Goal: Information Seeking & Learning: Learn about a topic

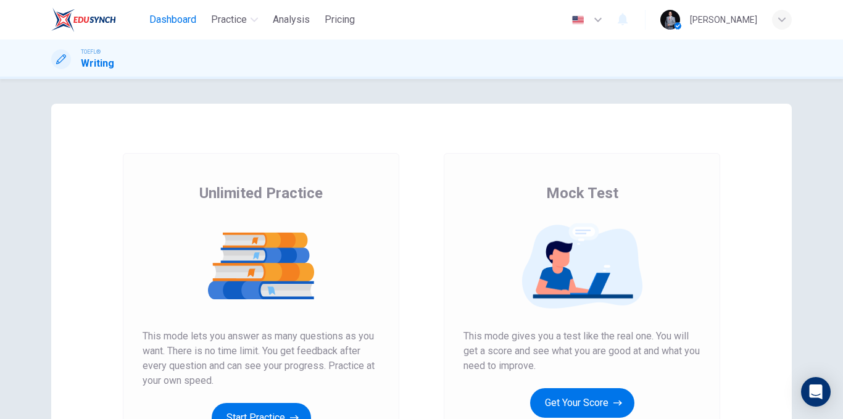
click at [178, 15] on span "Dashboard" at bounding box center [172, 19] width 47 height 15
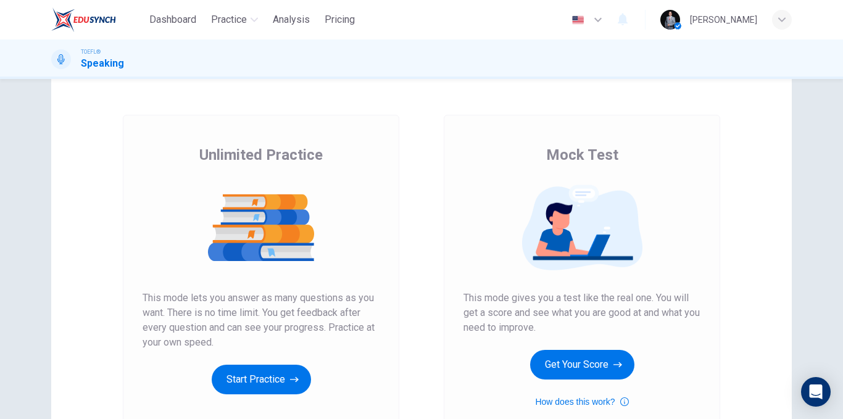
scroll to position [178, 0]
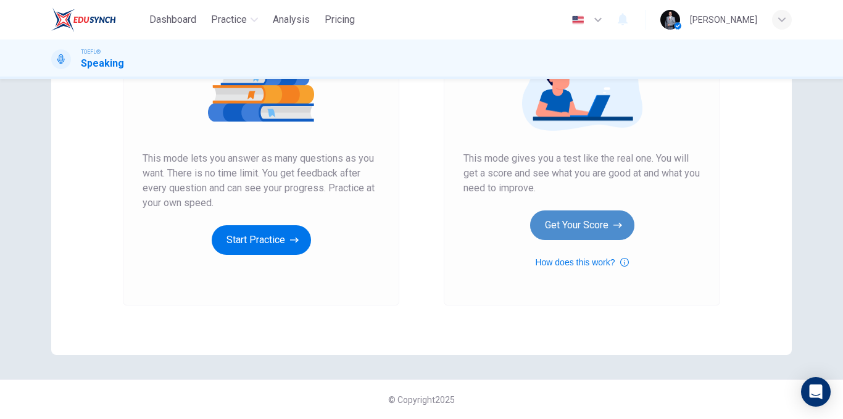
click at [556, 235] on button "Get Your Score" at bounding box center [582, 226] width 104 height 30
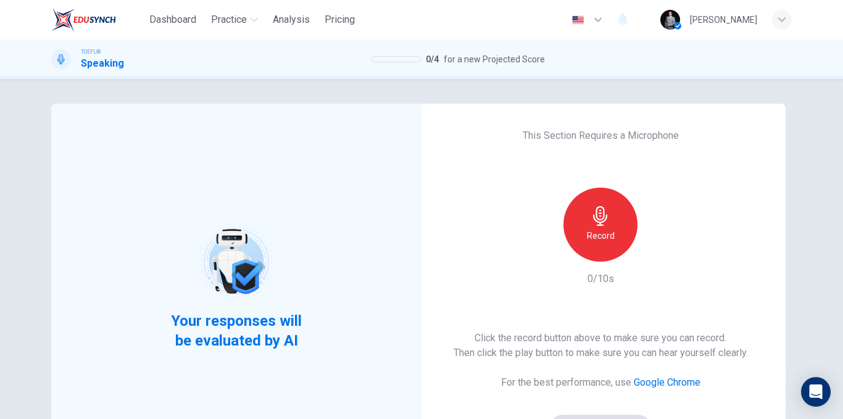
click at [592, 225] on icon "button" at bounding box center [601, 216] width 20 height 20
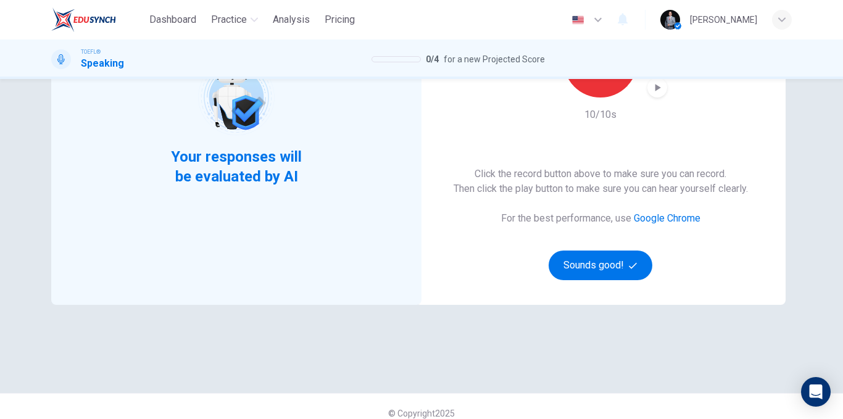
scroll to position [178, 0]
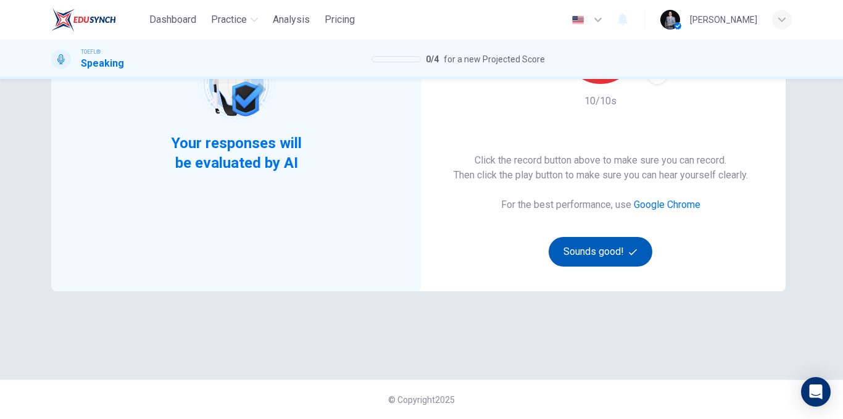
click at [633, 255] on icon "button" at bounding box center [633, 252] width 8 height 8
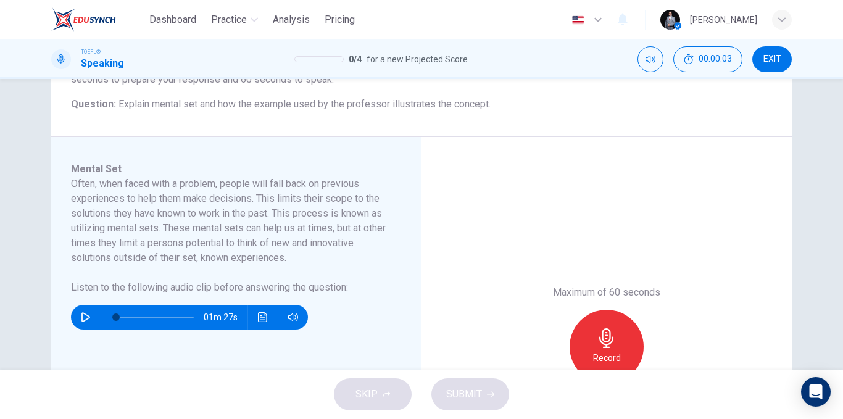
scroll to position [116, 0]
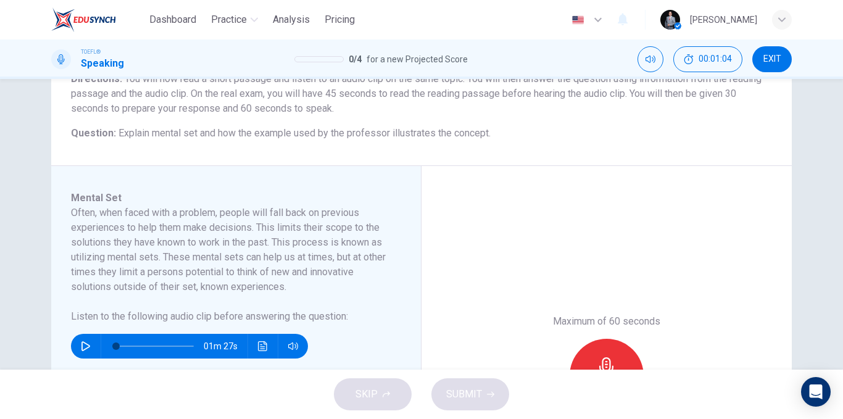
click at [86, 343] on icon "button" at bounding box center [86, 346] width 10 height 10
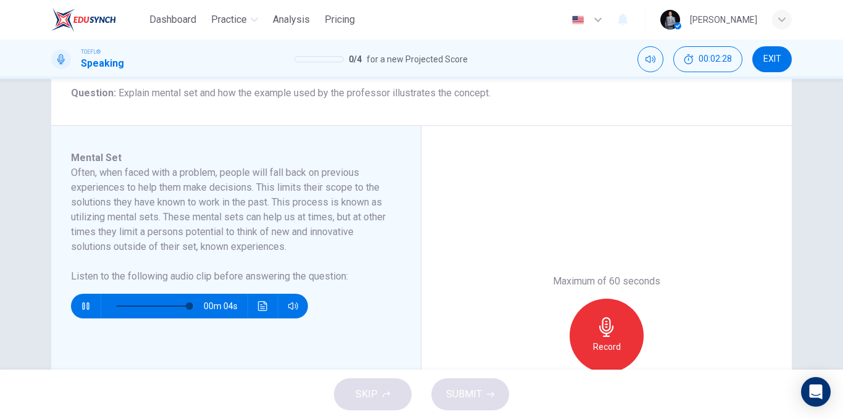
scroll to position [178, 0]
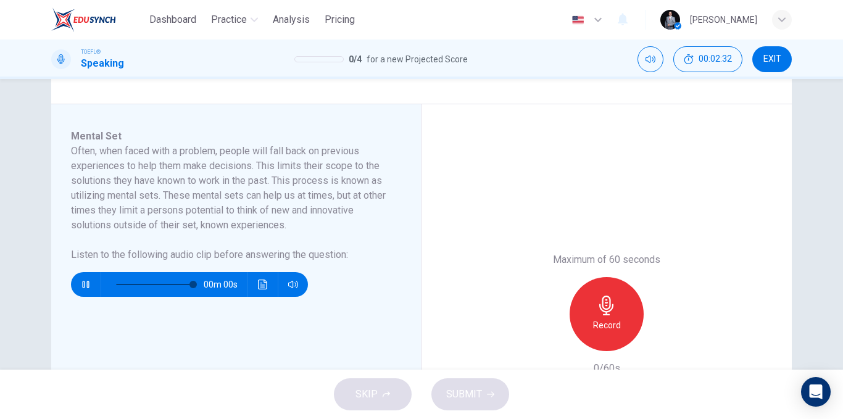
type input "0"
click at [581, 293] on div "Record" at bounding box center [607, 314] width 74 height 74
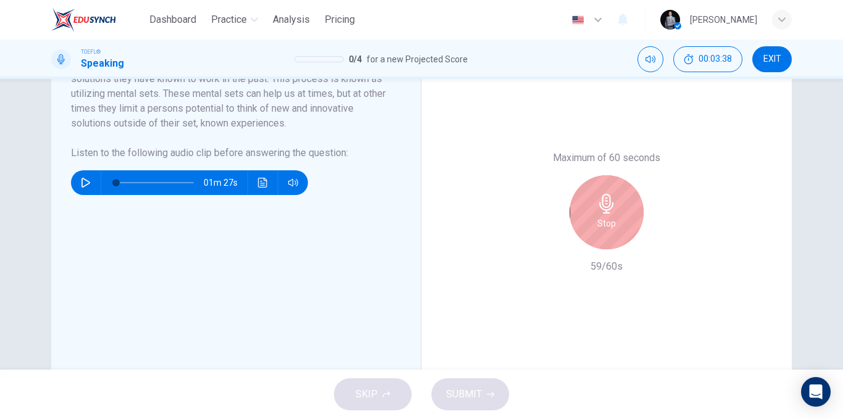
scroll to position [301, 0]
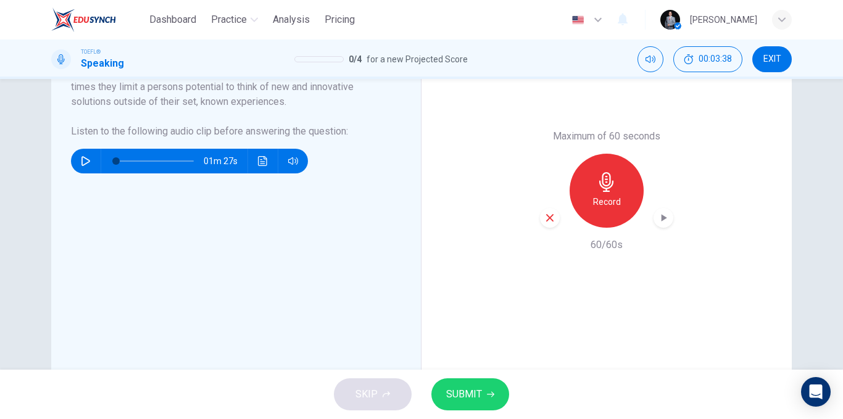
click at [492, 388] on button "SUBMIT" at bounding box center [471, 394] width 78 height 32
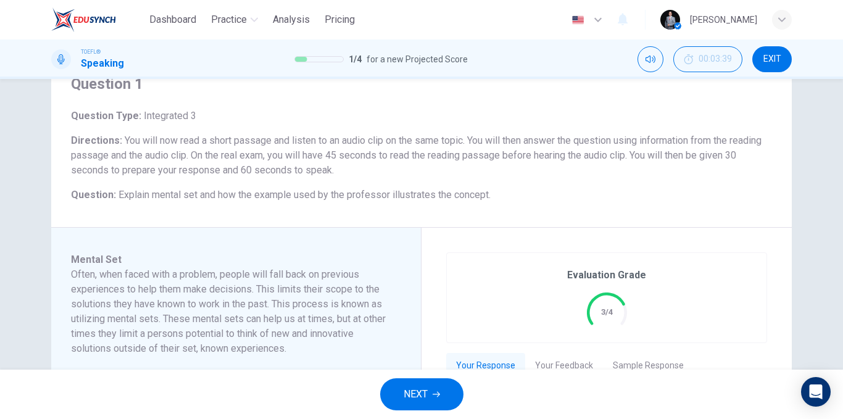
scroll to position [116, 0]
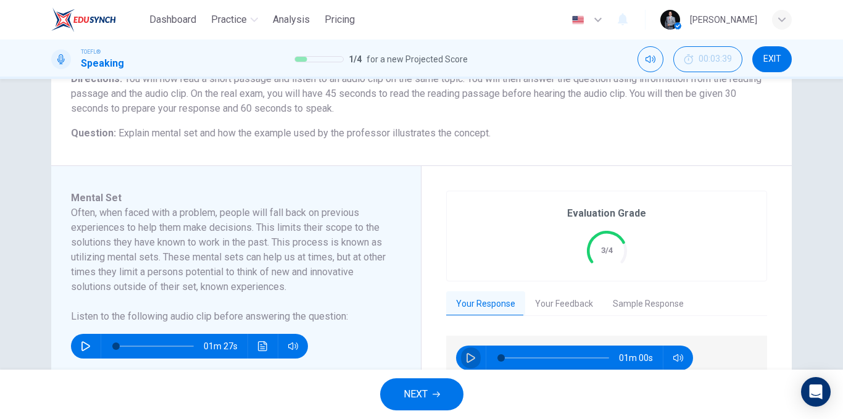
click at [466, 356] on icon "button" at bounding box center [471, 358] width 10 height 10
type input "10"
click at [443, 394] on button "NEXT" at bounding box center [421, 394] width 83 height 32
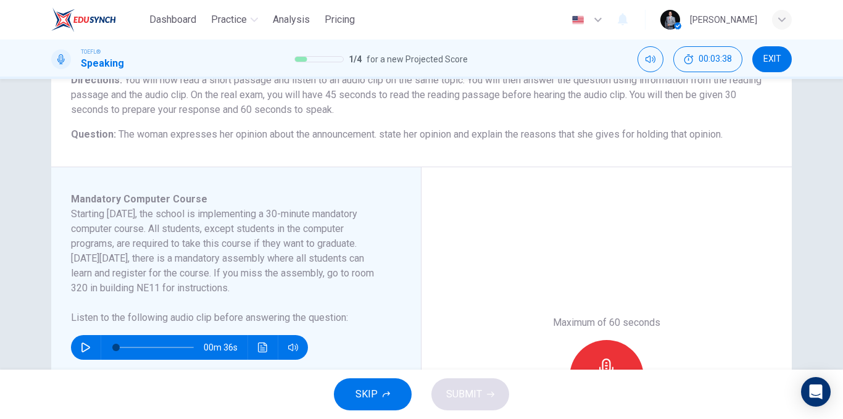
scroll to position [123, 0]
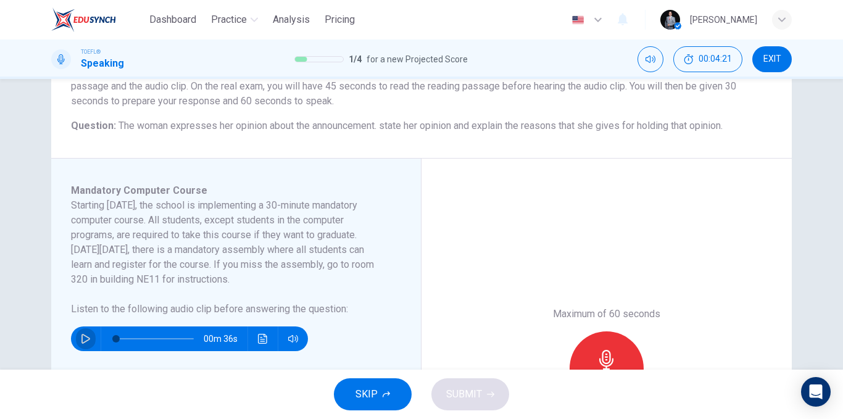
click at [86, 339] on icon "button" at bounding box center [86, 339] width 10 height 10
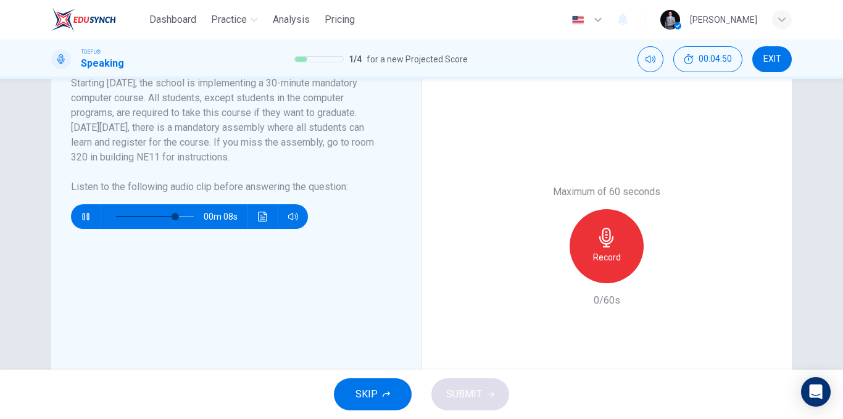
scroll to position [247, 0]
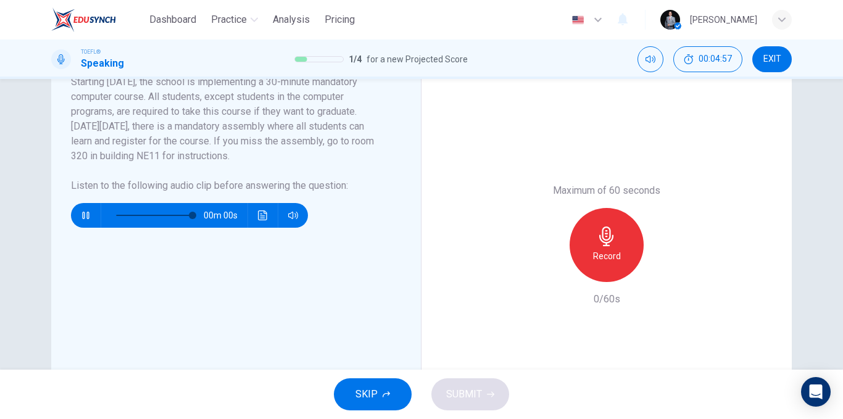
type input "0"
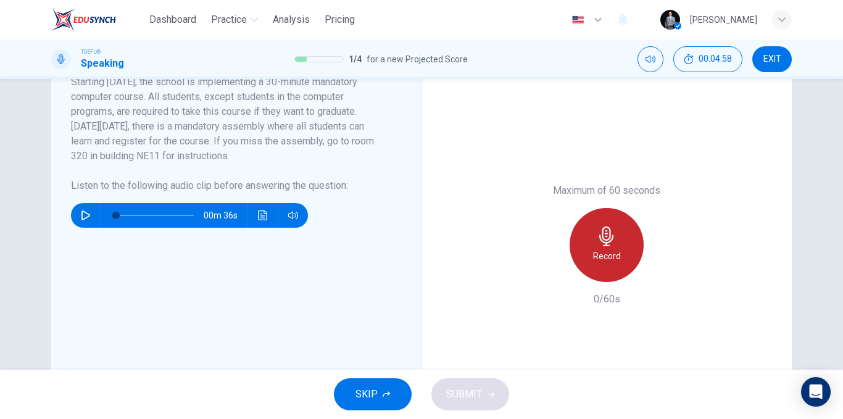
click at [598, 228] on icon "button" at bounding box center [607, 237] width 20 height 20
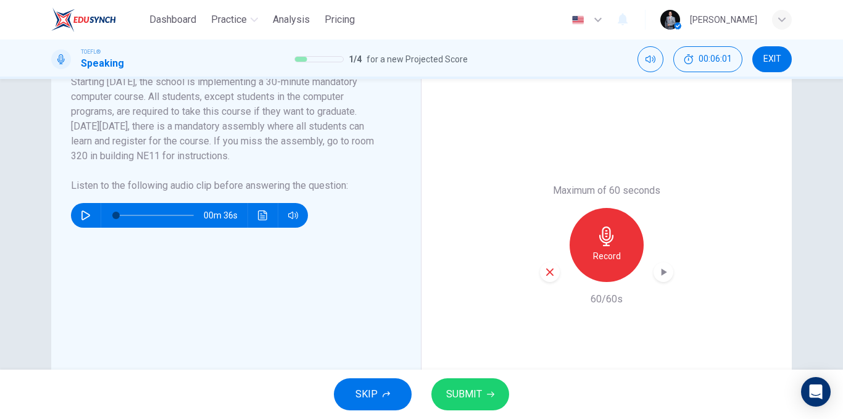
click at [470, 383] on button "SUBMIT" at bounding box center [471, 394] width 78 height 32
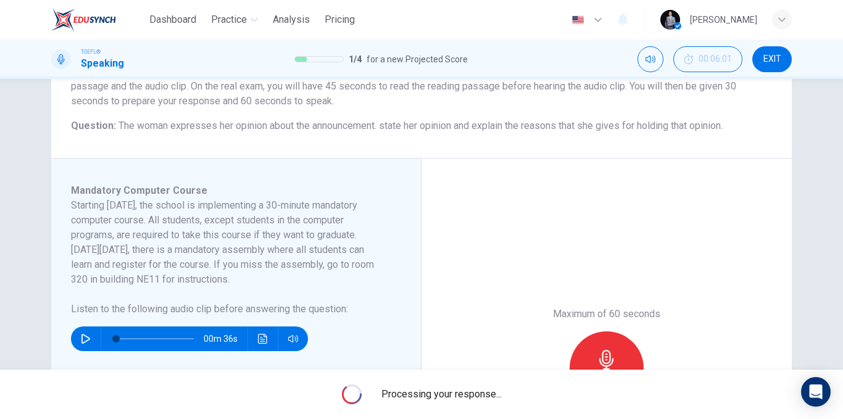
scroll to position [185, 0]
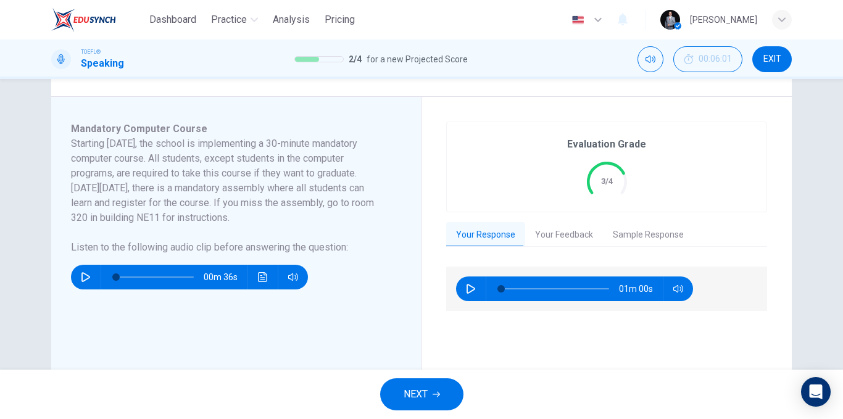
click at [462, 285] on button "button" at bounding box center [471, 289] width 20 height 25
type input "0"
click at [611, 238] on button "Sample Response" at bounding box center [648, 235] width 91 height 26
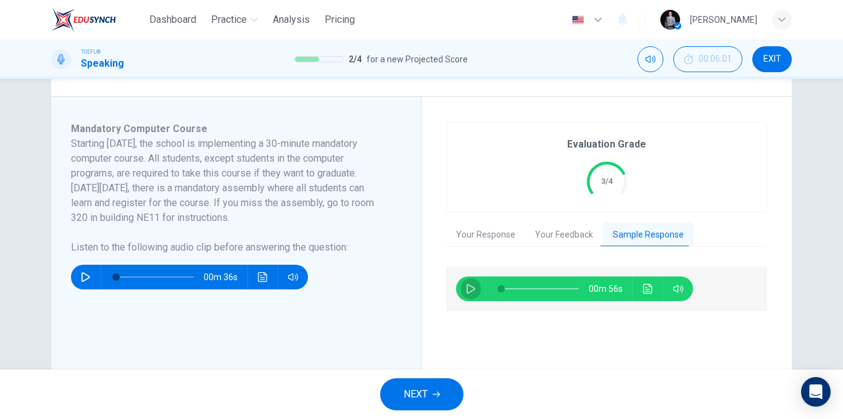
click at [470, 282] on button "button" at bounding box center [471, 289] width 20 height 25
click at [648, 288] on icon "Click to see the audio transcription" at bounding box center [648, 289] width 10 height 10
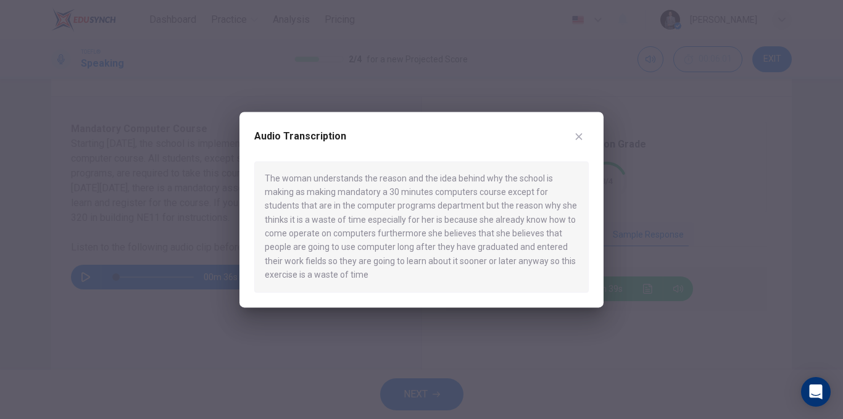
click at [577, 133] on icon "button" at bounding box center [579, 137] width 10 height 10
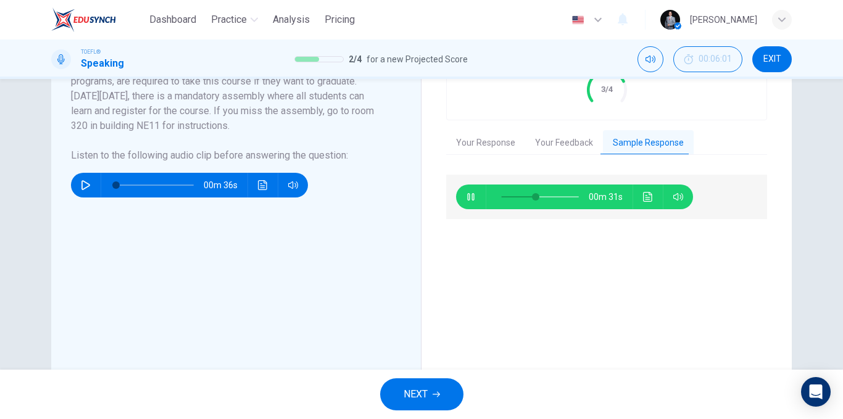
scroll to position [309, 0]
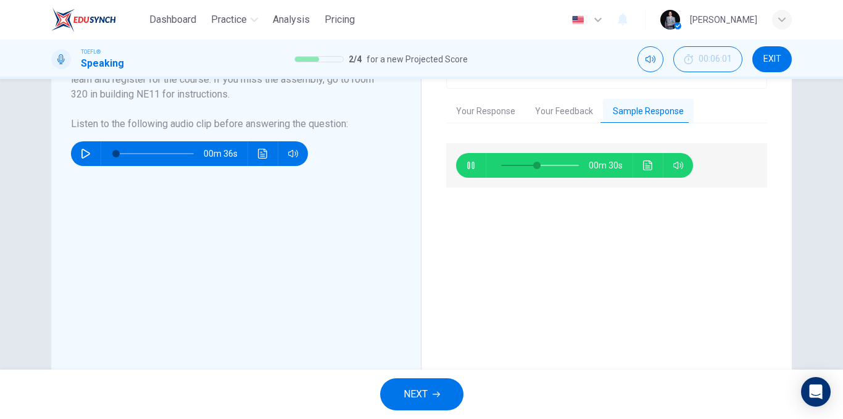
type input "48"
click at [554, 113] on button "Your Feedback" at bounding box center [564, 112] width 78 height 26
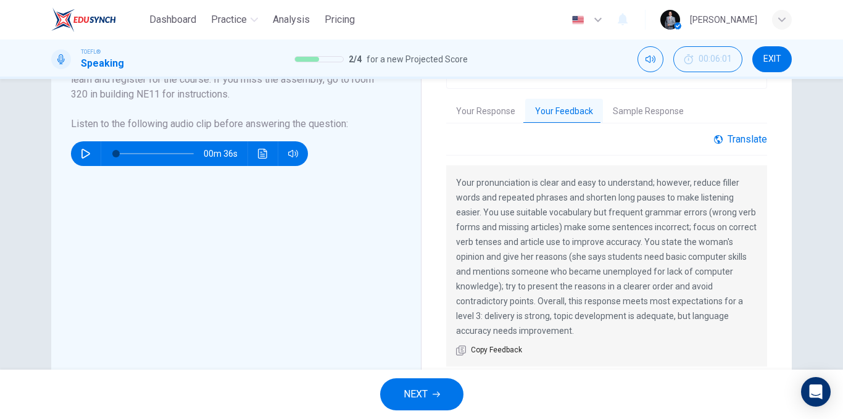
click at [737, 137] on div "Translate" at bounding box center [740, 139] width 53 height 12
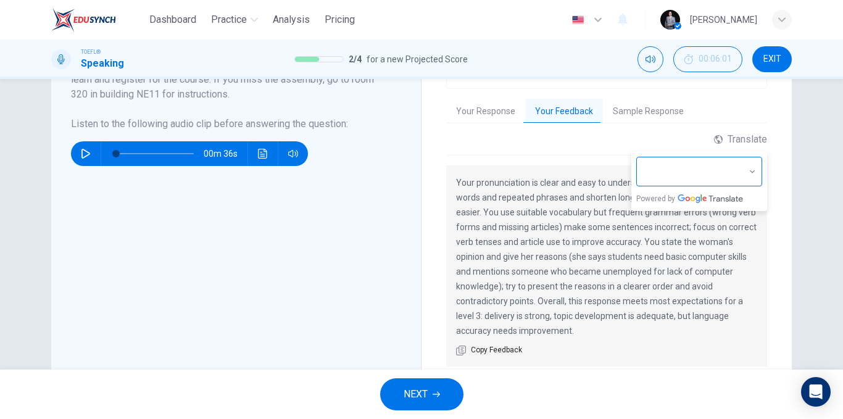
click at [680, 180] on body "Dashboard Practice Analysis Pricing English en ​ Abdullah Kanaan TOEFL® Speakin…" at bounding box center [421, 209] width 843 height 419
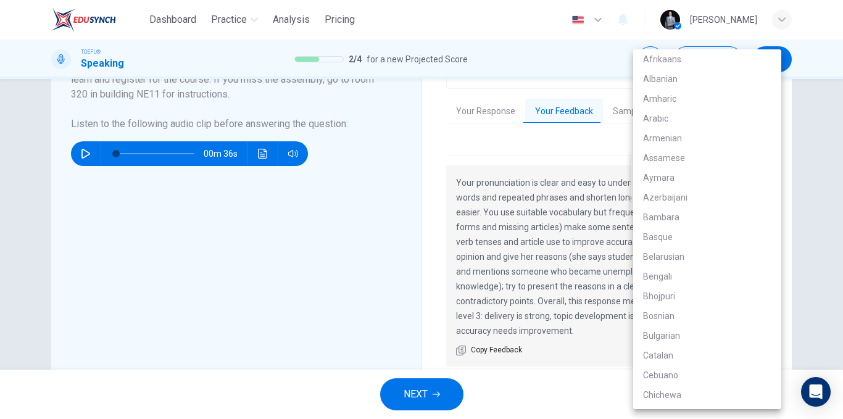
click at [666, 115] on li "Arabic" at bounding box center [707, 119] width 148 height 20
type input "ar"
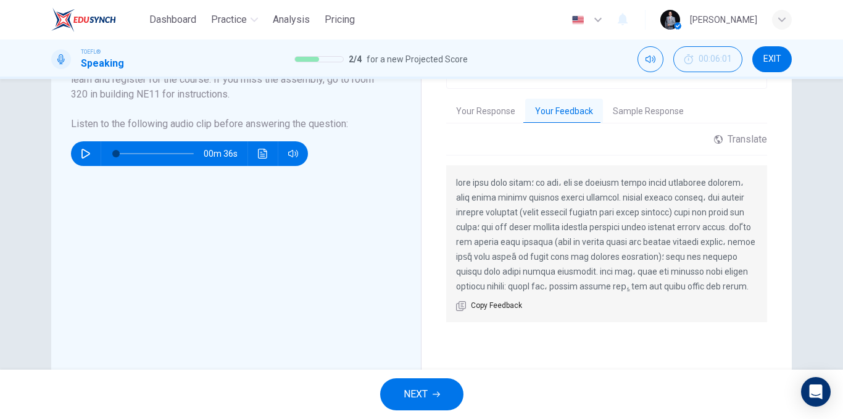
drag, startPoint x: 664, startPoint y: 256, endPoint x: 618, endPoint y: 264, distance: 46.4
click at [618, 264] on p at bounding box center [606, 234] width 301 height 119
click at [443, 392] on button "NEXT" at bounding box center [421, 394] width 83 height 32
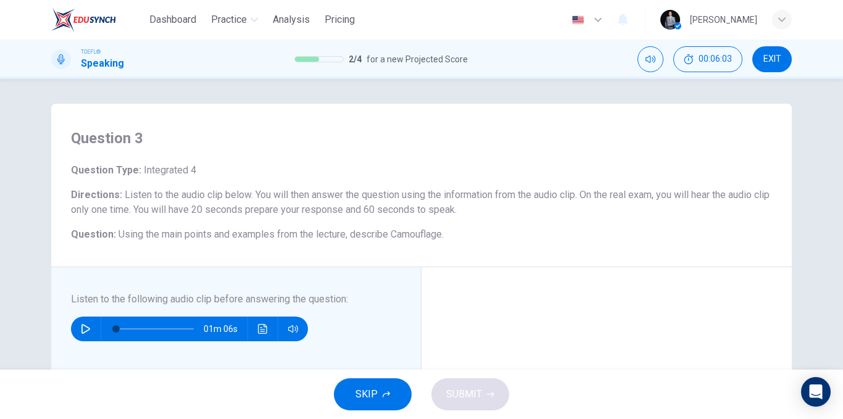
click at [92, 332] on button "button" at bounding box center [86, 329] width 20 height 25
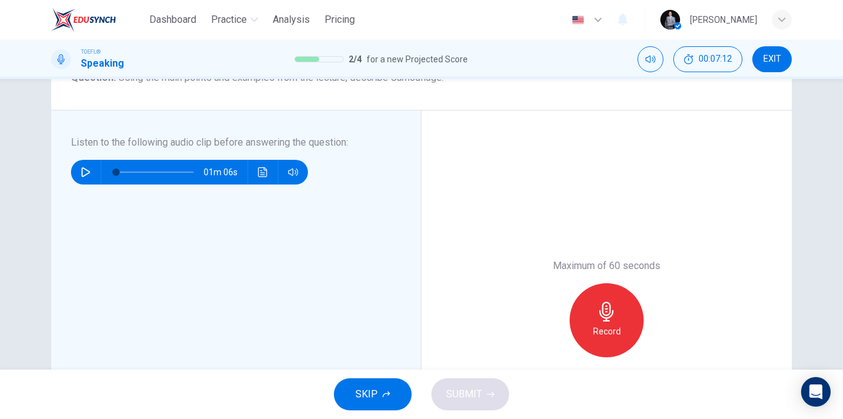
scroll to position [185, 0]
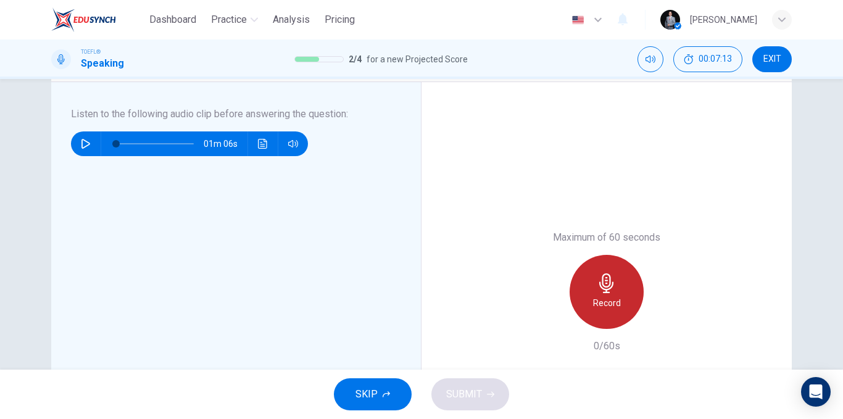
drag, startPoint x: 605, startPoint y: 283, endPoint x: 582, endPoint y: 289, distance: 23.7
click at [605, 283] on icon "button" at bounding box center [607, 284] width 20 height 20
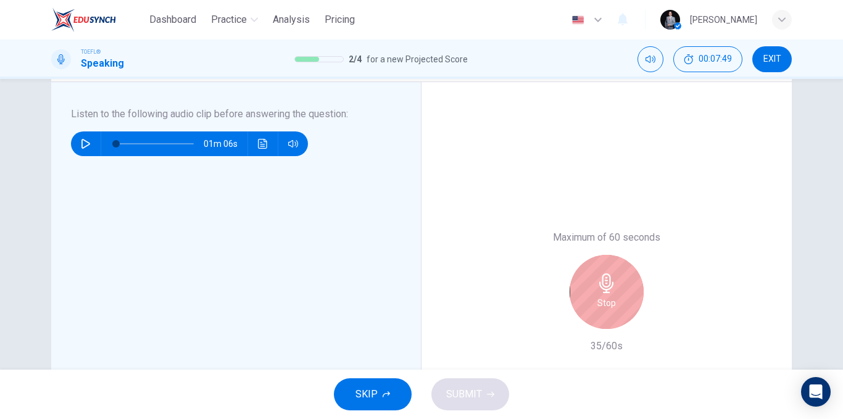
click at [604, 290] on icon "button" at bounding box center [607, 284] width 14 height 20
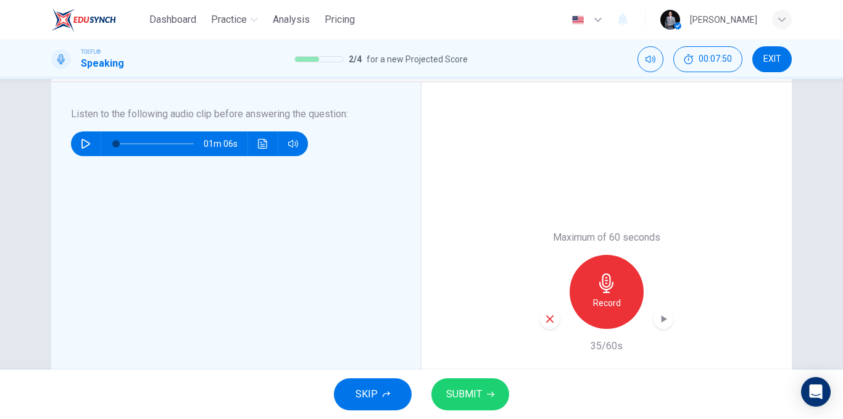
click at [549, 317] on icon "button" at bounding box center [549, 319] width 7 height 7
click at [82, 145] on icon "button" at bounding box center [86, 144] width 10 height 10
click at [87, 148] on icon "button" at bounding box center [86, 144] width 10 height 10
click at [90, 148] on button "button" at bounding box center [86, 144] width 20 height 25
click at [81, 143] on icon "button" at bounding box center [86, 144] width 10 height 10
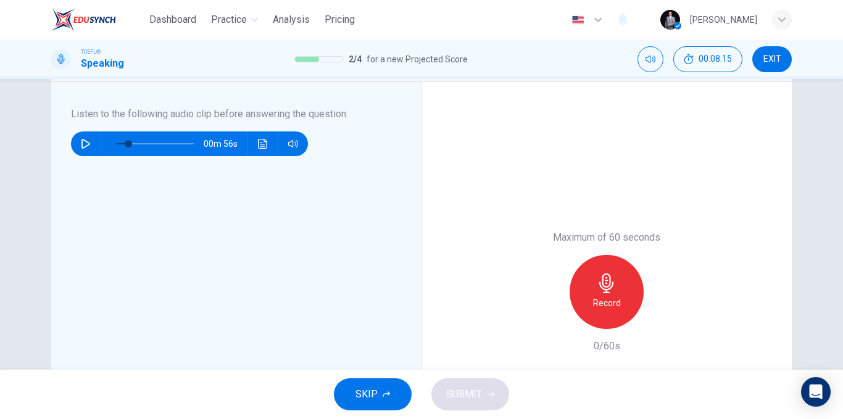
click at [589, 291] on div "Record" at bounding box center [607, 292] width 74 height 74
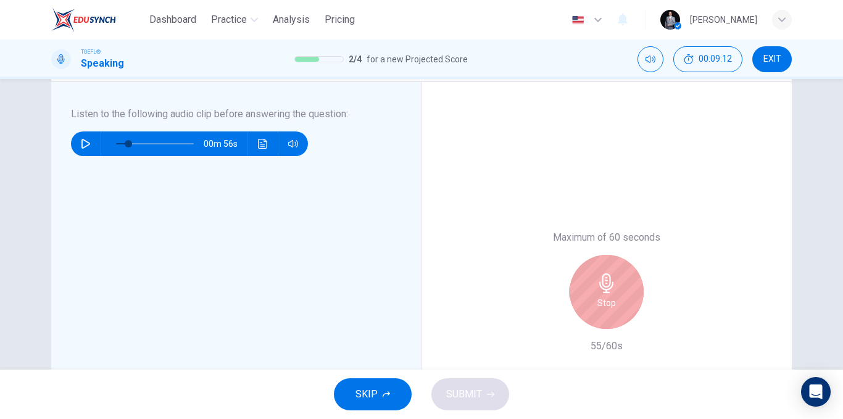
click at [609, 296] on h6 "Stop" at bounding box center [607, 303] width 19 height 15
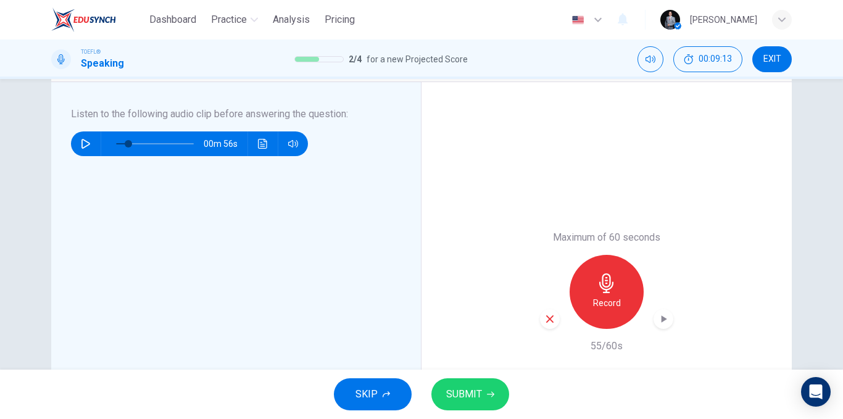
click at [486, 399] on button "SUBMIT" at bounding box center [471, 394] width 78 height 32
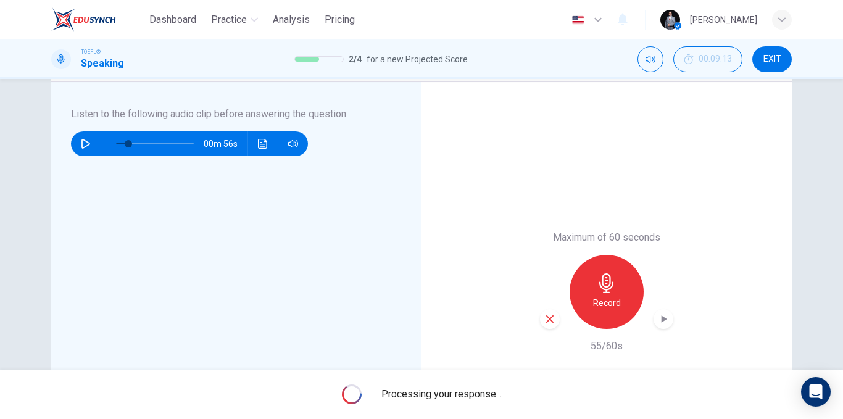
scroll to position [123, 0]
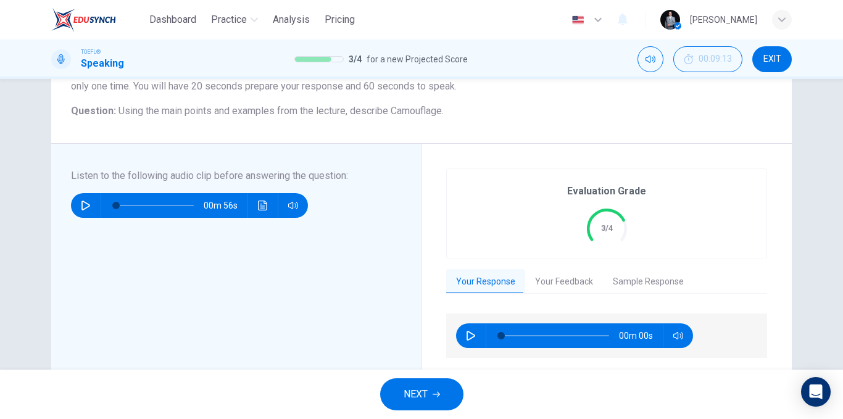
type input "0"
click at [626, 270] on button "Sample Response" at bounding box center [648, 282] width 91 height 26
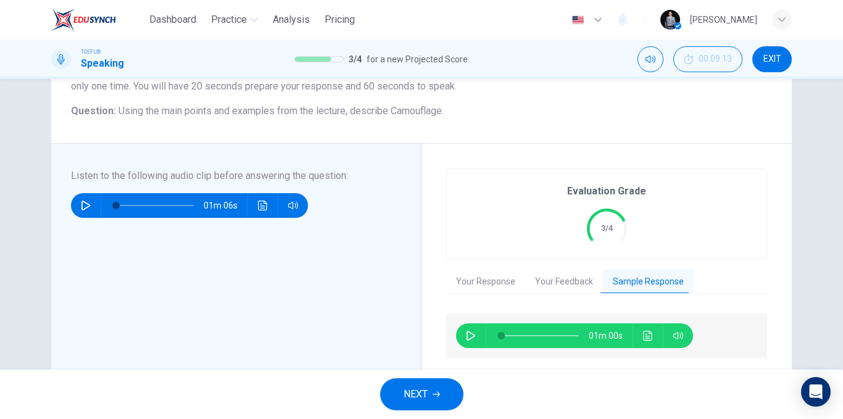
click at [469, 340] on icon "button" at bounding box center [471, 336] width 10 height 10
type input "25"
click at [432, 390] on button "NEXT" at bounding box center [421, 394] width 83 height 32
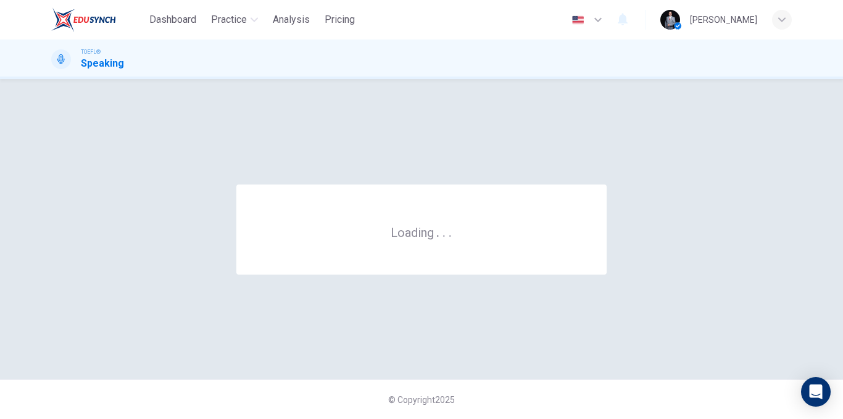
scroll to position [0, 0]
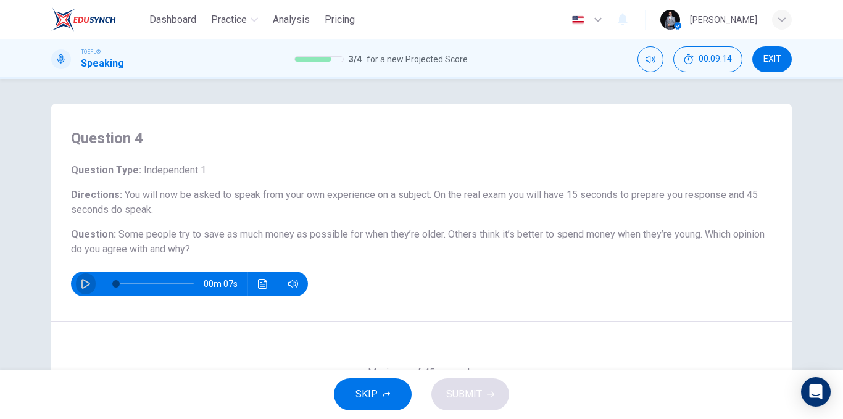
click at [85, 279] on button "button" at bounding box center [86, 284] width 20 height 25
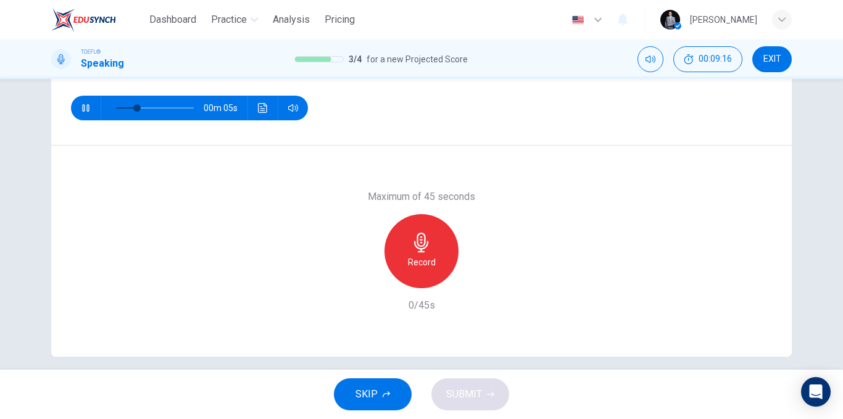
scroll to position [188, 0]
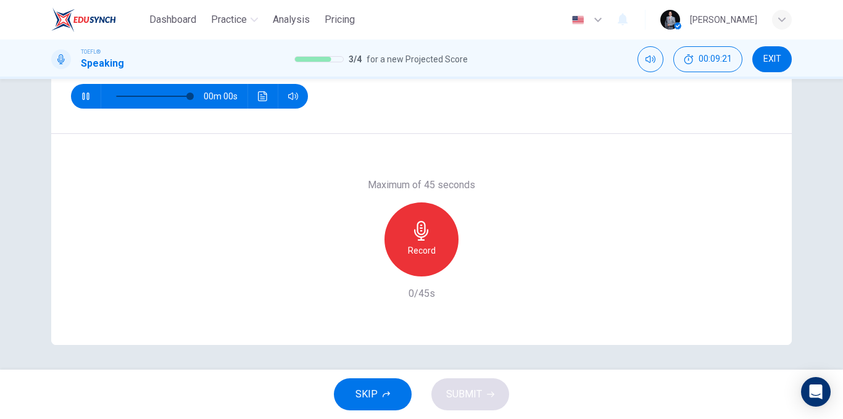
type input "0"
click at [439, 252] on div "Record" at bounding box center [422, 240] width 74 height 74
click at [480, 395] on span "SUBMIT" at bounding box center [464, 394] width 36 height 17
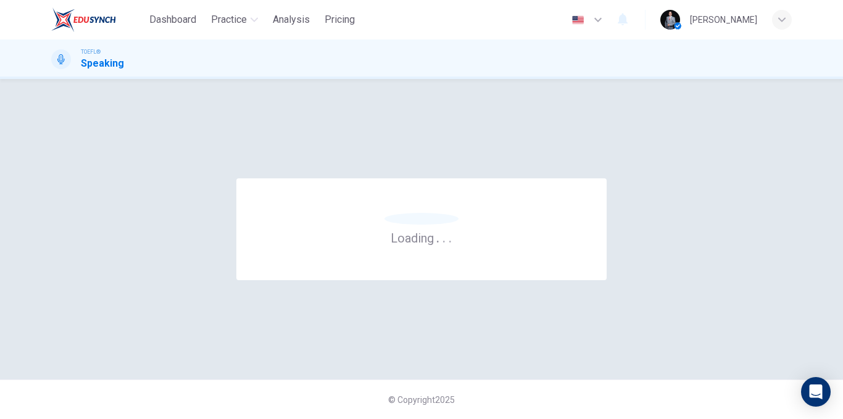
scroll to position [0, 0]
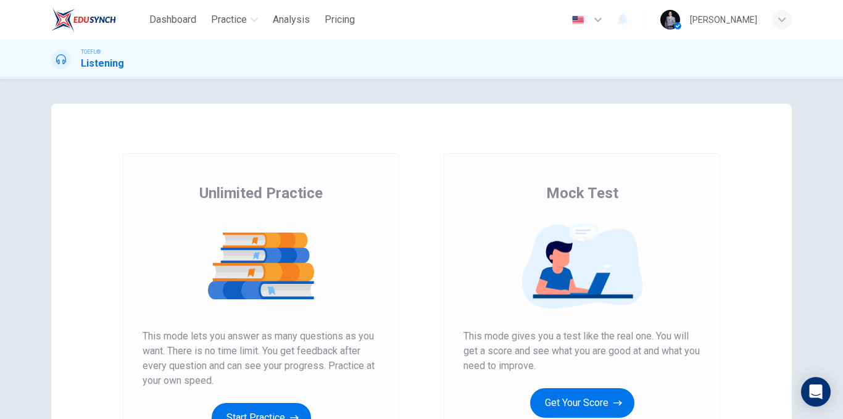
scroll to position [123, 0]
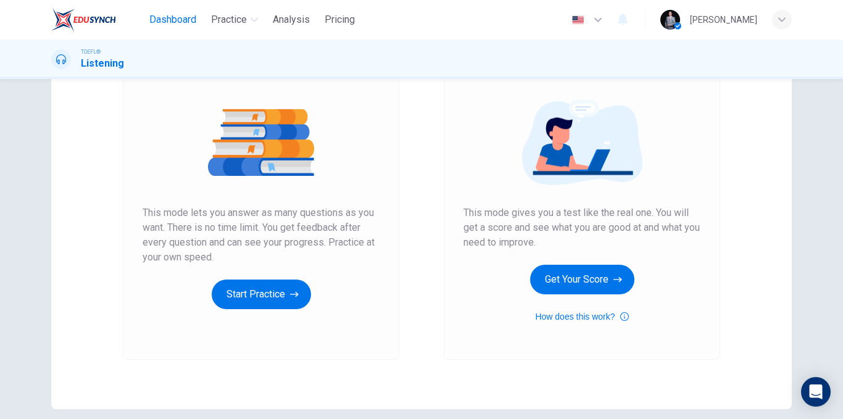
click at [158, 22] on span "Dashboard" at bounding box center [172, 19] width 47 height 15
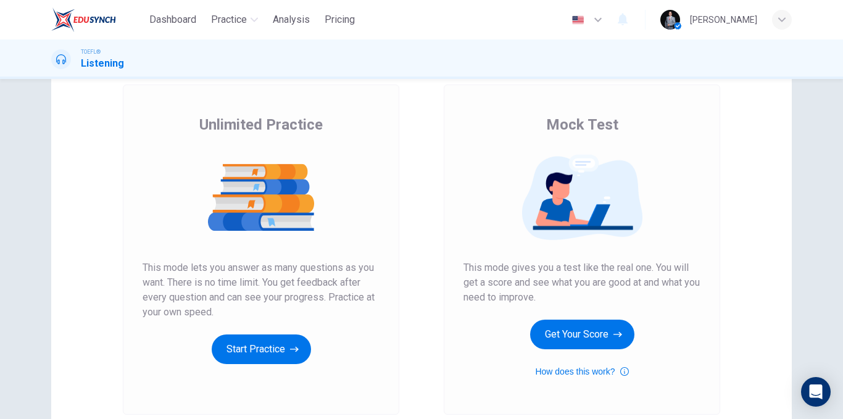
scroll to position [54, 0]
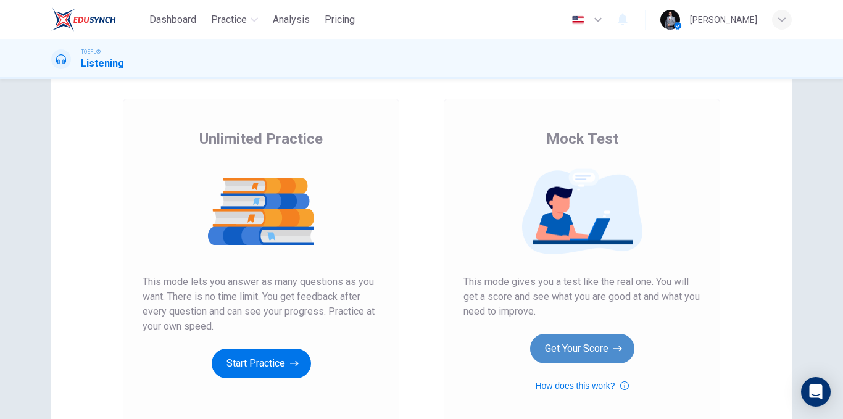
click at [588, 339] on button "Get Your Score" at bounding box center [582, 349] width 104 height 30
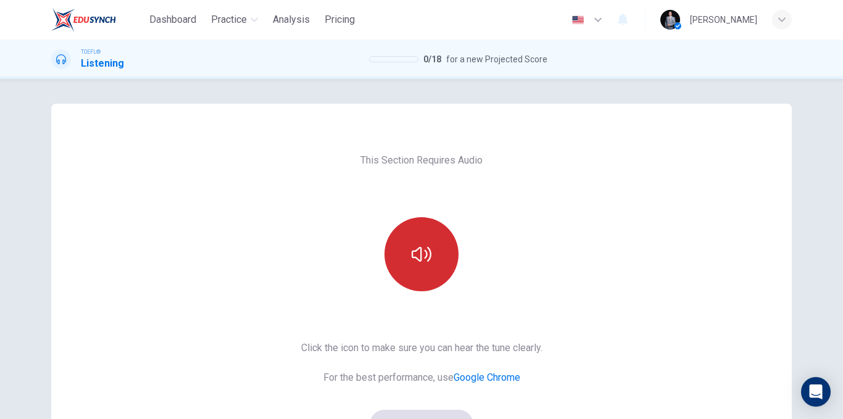
click at [412, 250] on icon "button" at bounding box center [422, 255] width 20 height 20
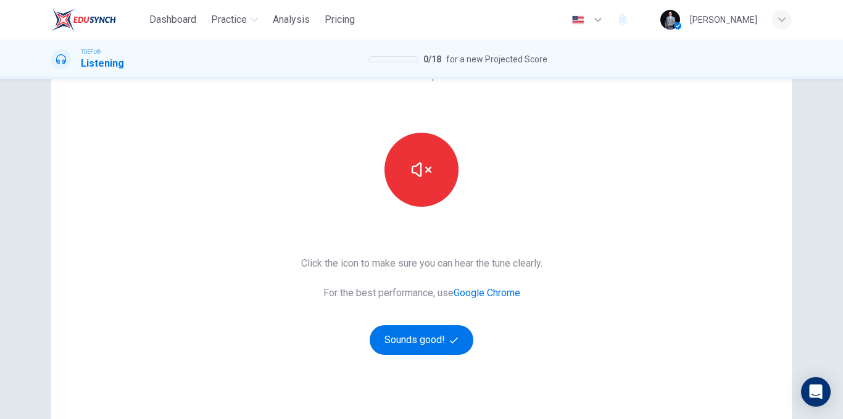
scroll to position [178, 0]
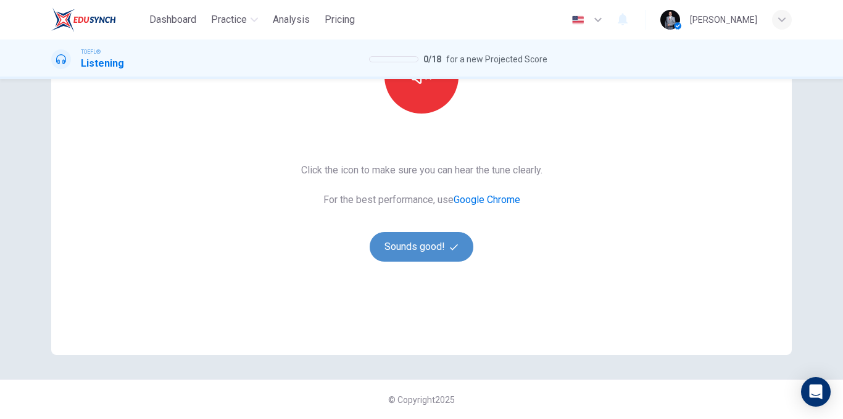
click at [432, 257] on button "Sounds good!" at bounding box center [422, 247] width 104 height 30
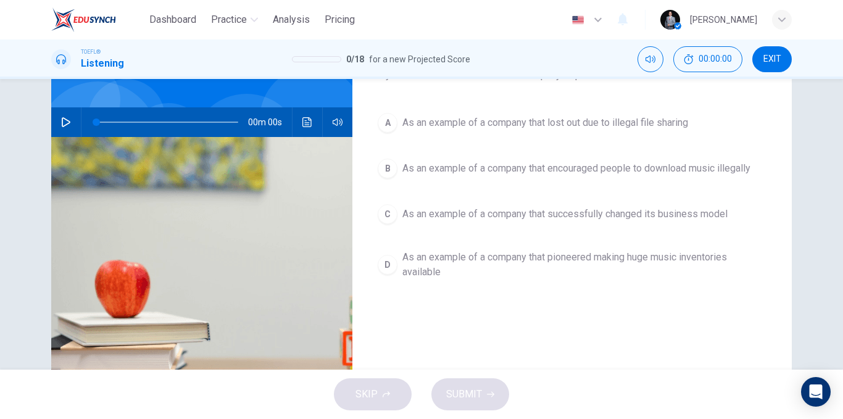
scroll to position [0, 0]
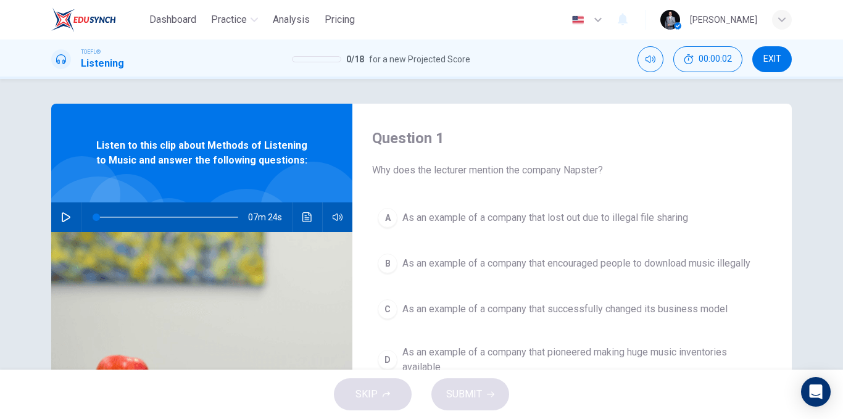
click at [64, 213] on icon "button" at bounding box center [66, 217] width 10 height 10
click at [61, 217] on icon "button" at bounding box center [66, 217] width 10 height 10
drag, startPoint x: 94, startPoint y: 219, endPoint x: 77, endPoint y: 215, distance: 18.2
click at [77, 215] on div "07m 19s" at bounding box center [201, 218] width 301 height 30
click at [298, 217] on button "Click to see the audio transcription" at bounding box center [308, 218] width 20 height 30
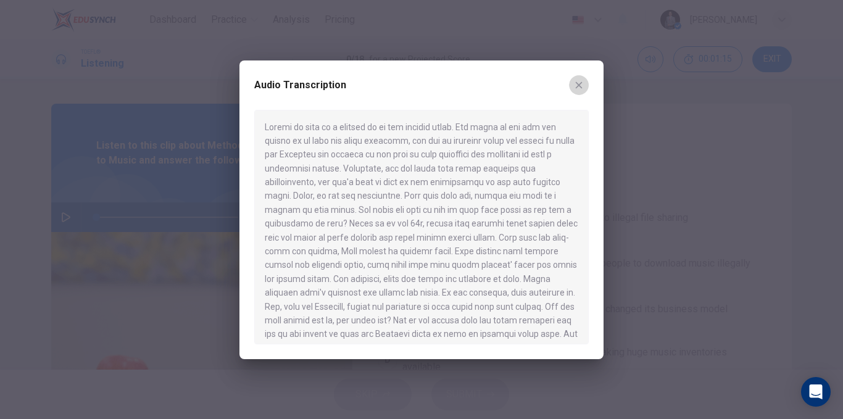
click at [578, 85] on icon "button" at bounding box center [579, 85] width 10 height 10
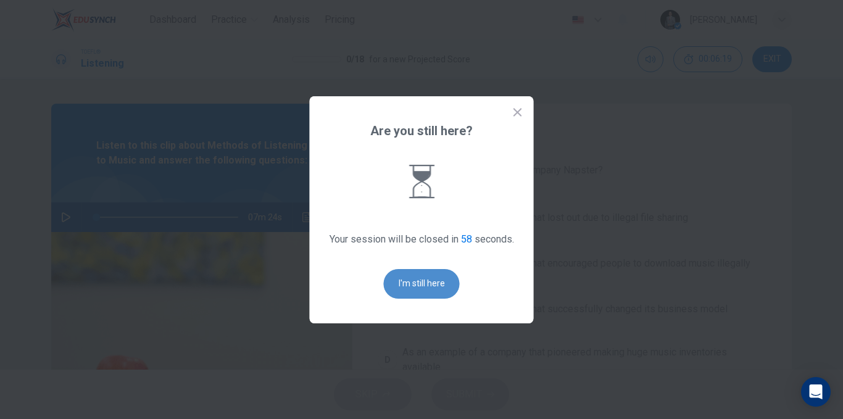
click at [408, 283] on button "I'm still here" at bounding box center [422, 284] width 76 height 30
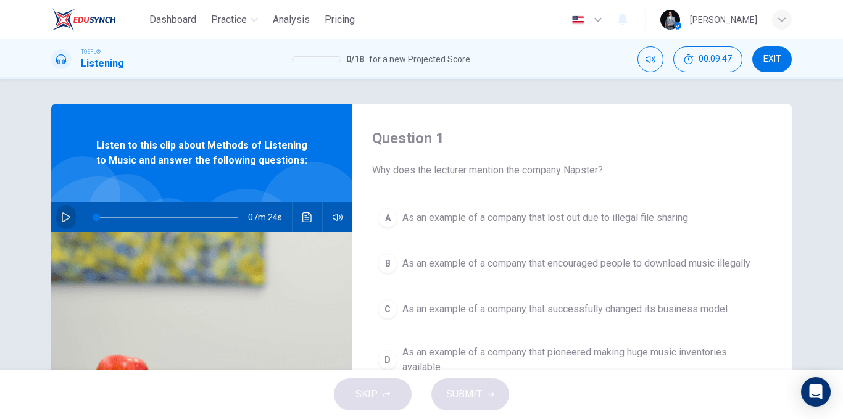
click at [61, 218] on icon "button" at bounding box center [66, 217] width 10 height 10
type input "0"
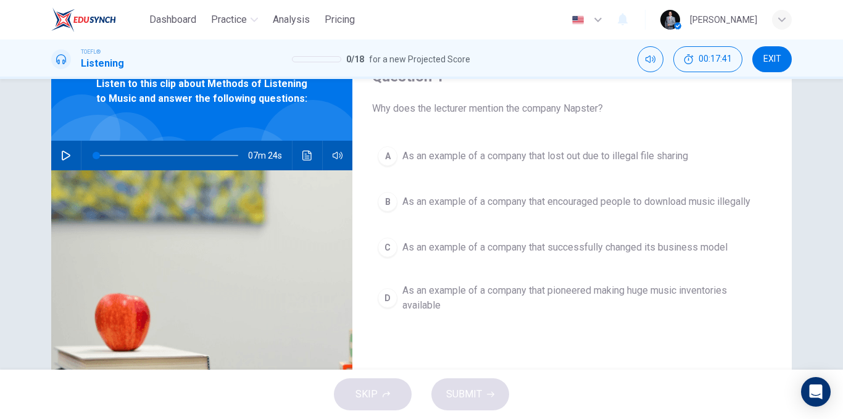
click at [548, 247] on span "As an example of a company that successfully changed its business model" at bounding box center [565, 247] width 325 height 15
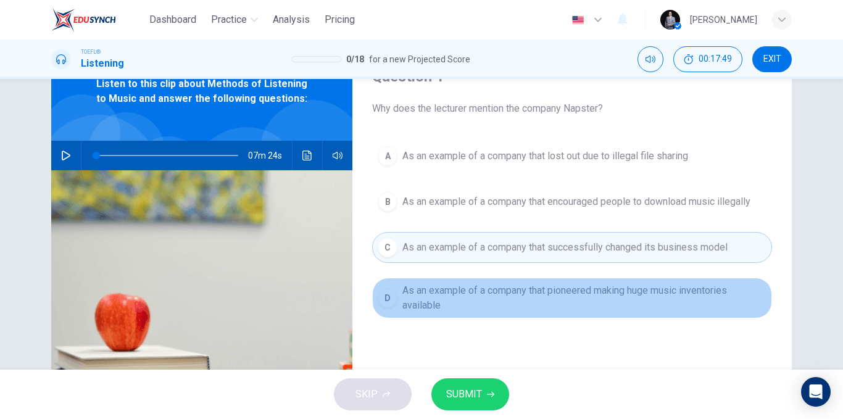
click at [470, 306] on span "As an example of a company that pioneered making huge music inventories availab…" at bounding box center [585, 298] width 364 height 30
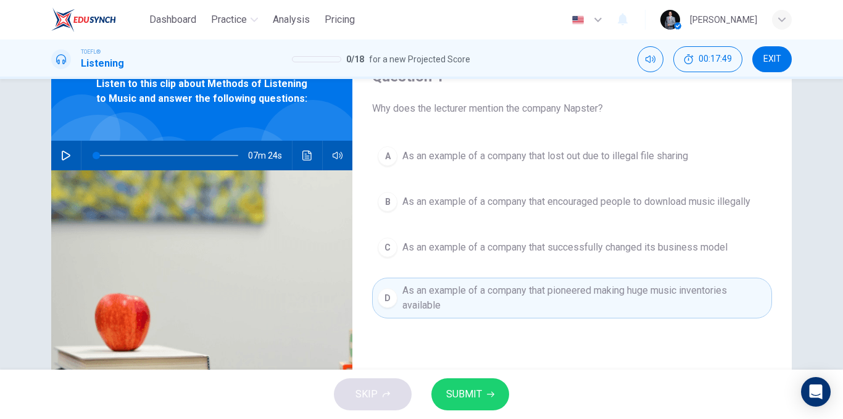
click at [484, 388] on button "SUBMIT" at bounding box center [471, 394] width 78 height 32
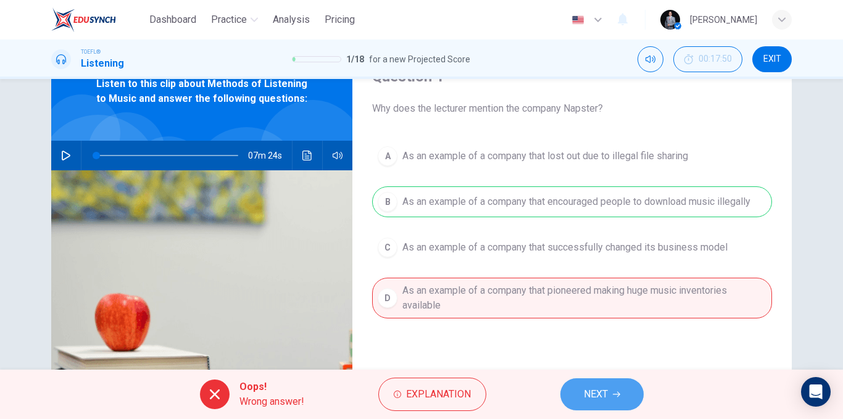
click at [617, 388] on button "NEXT" at bounding box center [602, 394] width 83 height 32
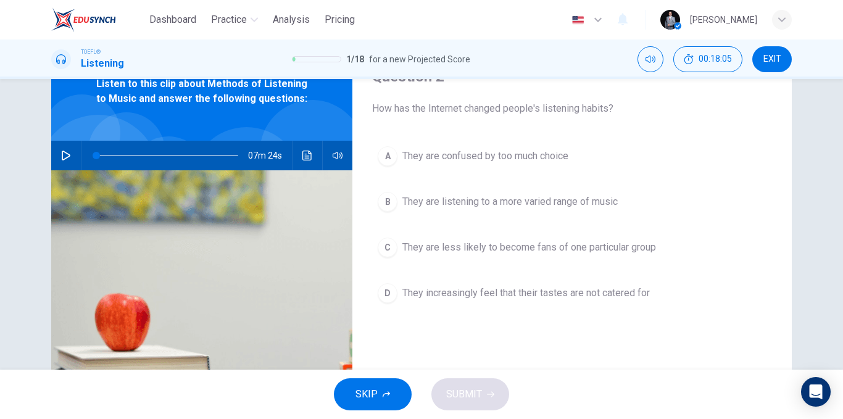
click at [604, 204] on span "They are listening to a more varied range of music" at bounding box center [510, 201] width 215 height 15
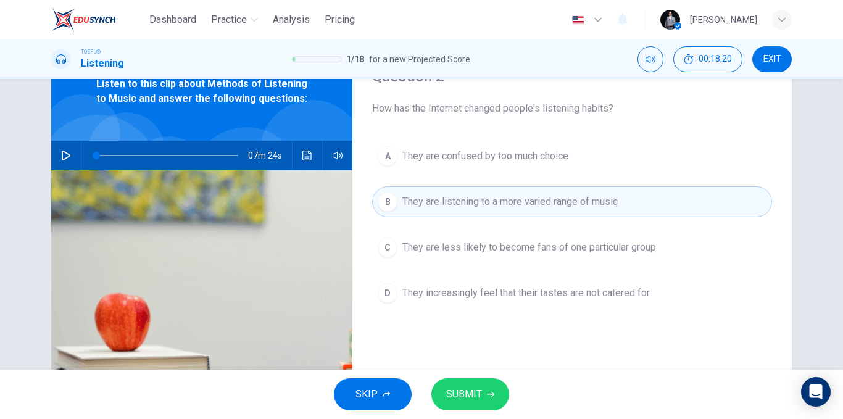
click at [478, 385] on button "SUBMIT" at bounding box center [471, 394] width 78 height 32
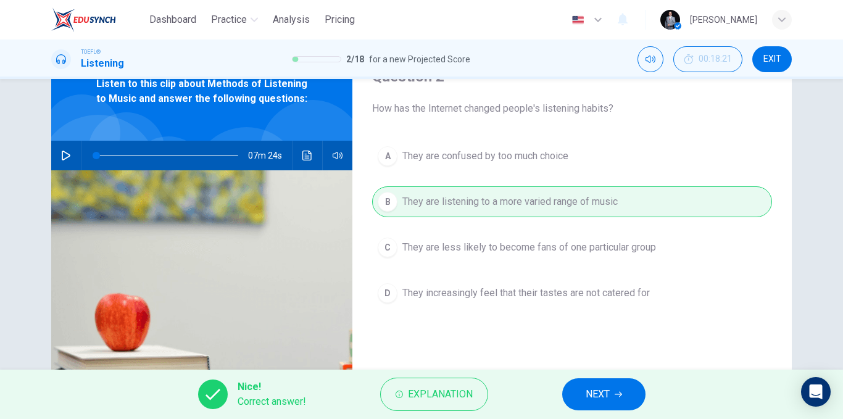
click at [606, 388] on span "NEXT" at bounding box center [598, 394] width 24 height 17
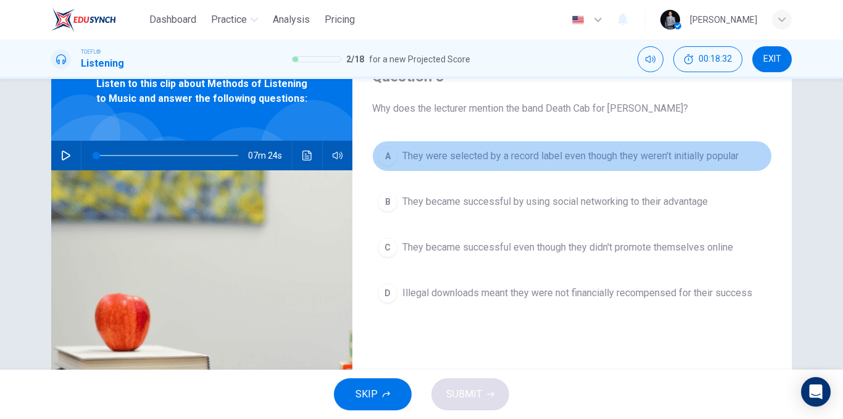
click at [676, 157] on span "They were selected by a record label even though they weren't initially popular" at bounding box center [571, 156] width 337 height 15
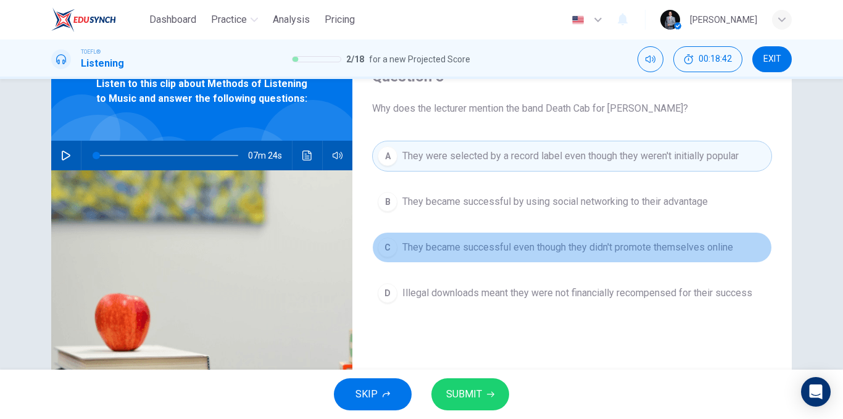
click at [602, 248] on span "They became successful even though they didn't promote themselves online" at bounding box center [568, 247] width 331 height 15
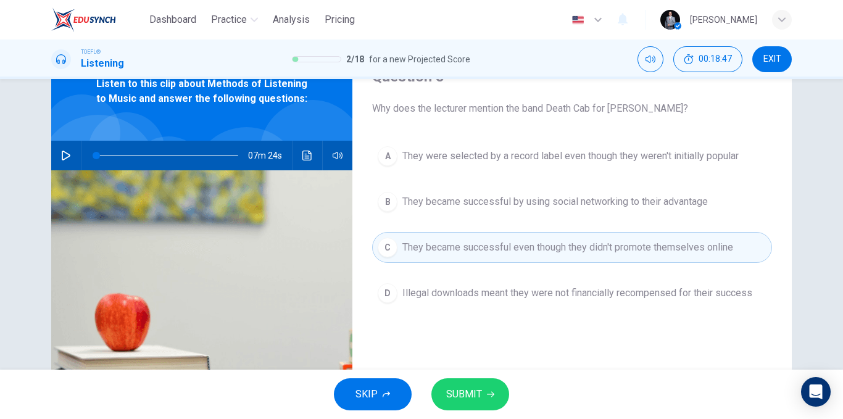
click at [486, 388] on button "SUBMIT" at bounding box center [471, 394] width 78 height 32
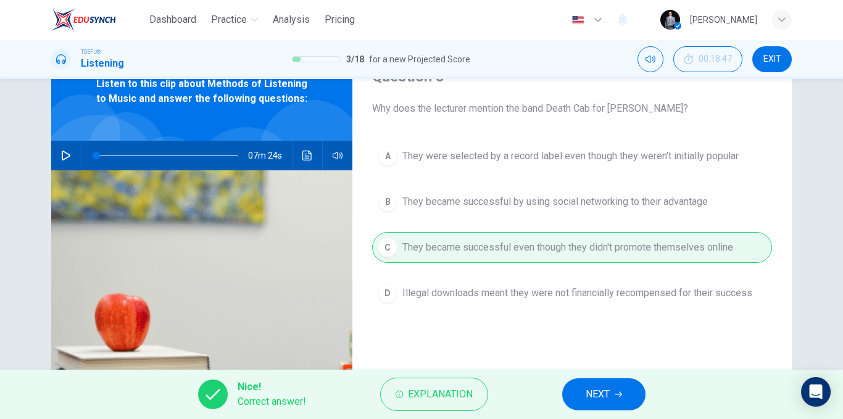
click at [596, 385] on button "NEXT" at bounding box center [603, 394] width 83 height 32
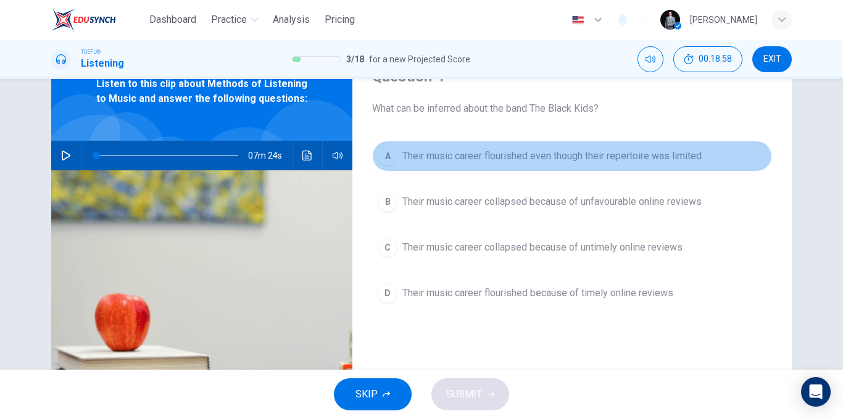
click at [674, 155] on span "Their music career flourished even though their repertoire was limited" at bounding box center [552, 156] width 299 height 15
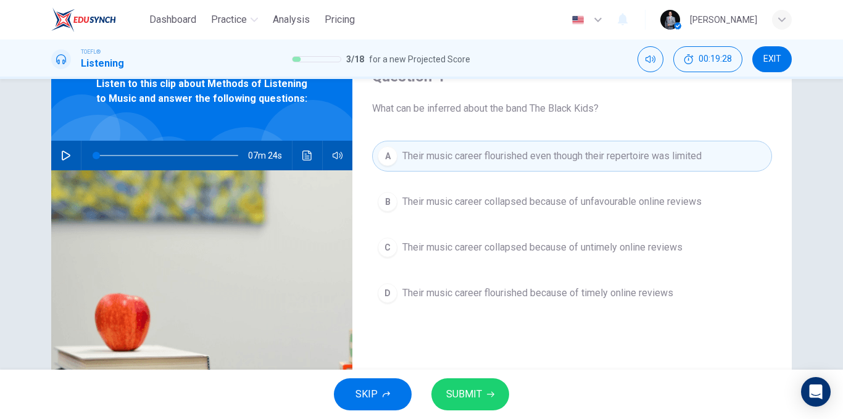
click at [490, 390] on button "SUBMIT" at bounding box center [471, 394] width 78 height 32
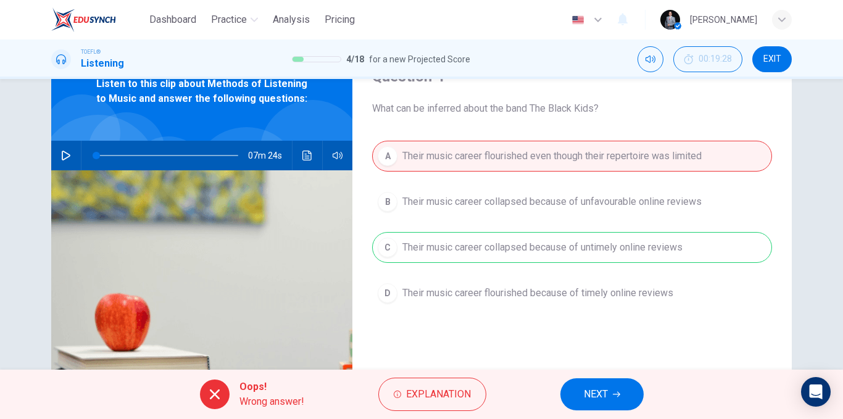
click at [611, 386] on button "NEXT" at bounding box center [602, 394] width 83 height 32
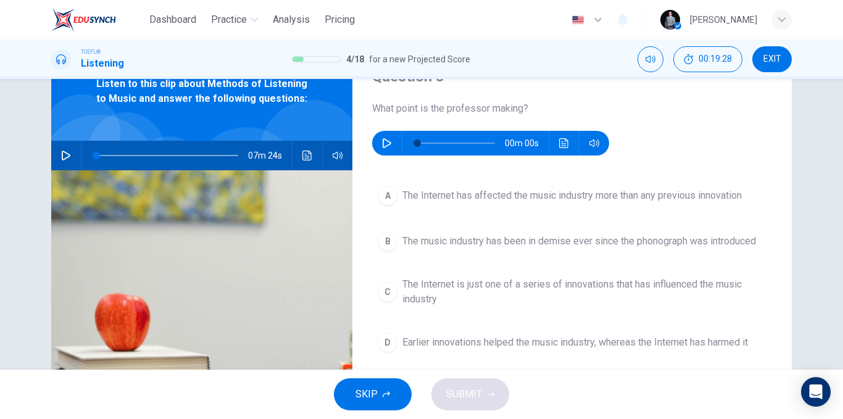
click at [378, 141] on button "button" at bounding box center [387, 143] width 20 height 25
type input "0"
click at [717, 243] on span "The music industry has been in demise ever since the phonograph was introduced" at bounding box center [580, 241] width 354 height 15
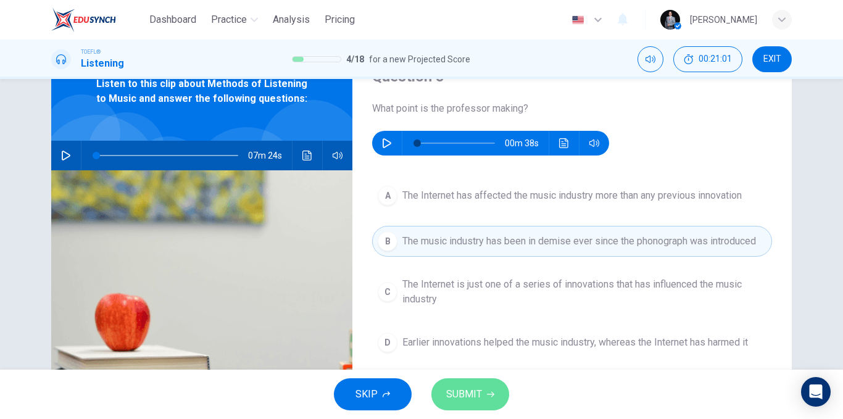
click at [506, 390] on button "SUBMIT" at bounding box center [471, 394] width 78 height 32
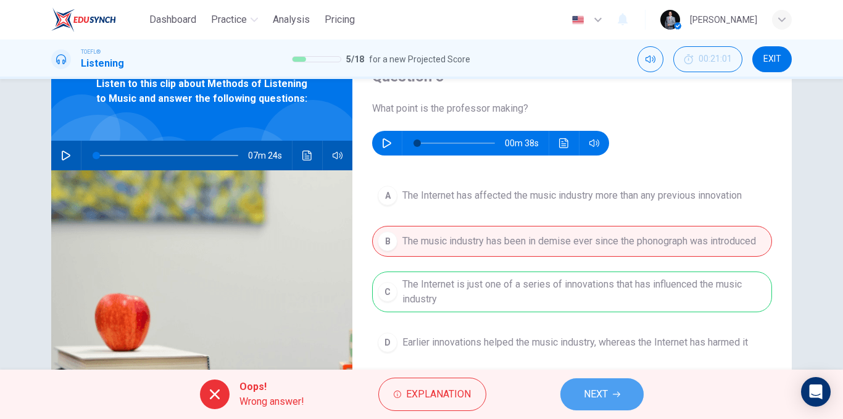
click at [586, 404] on button "NEXT" at bounding box center [602, 394] width 83 height 32
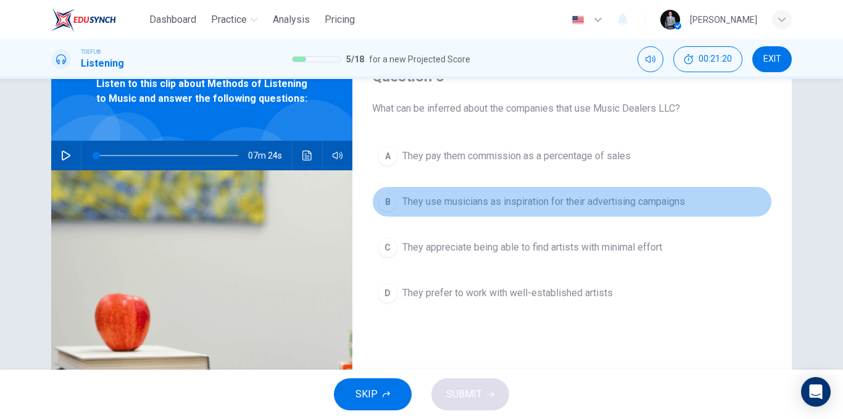
click at [583, 204] on span "They use musicians as inspiration for their advertising campaigns" at bounding box center [544, 201] width 283 height 15
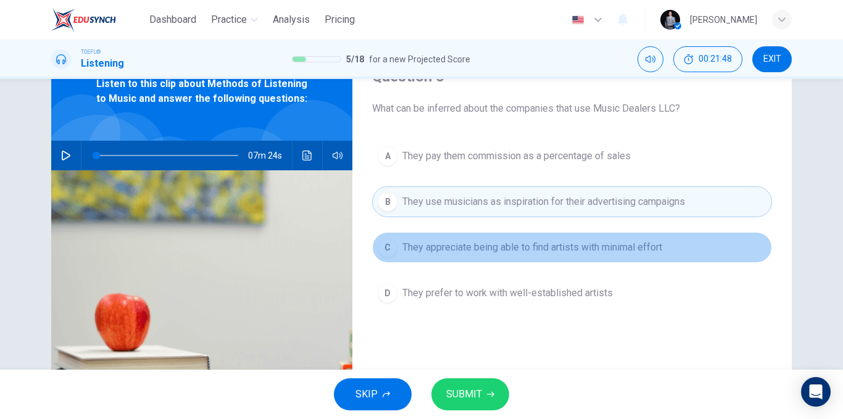
click at [643, 249] on span "They appreciate being able to find artists with minimal effort" at bounding box center [533, 247] width 260 height 15
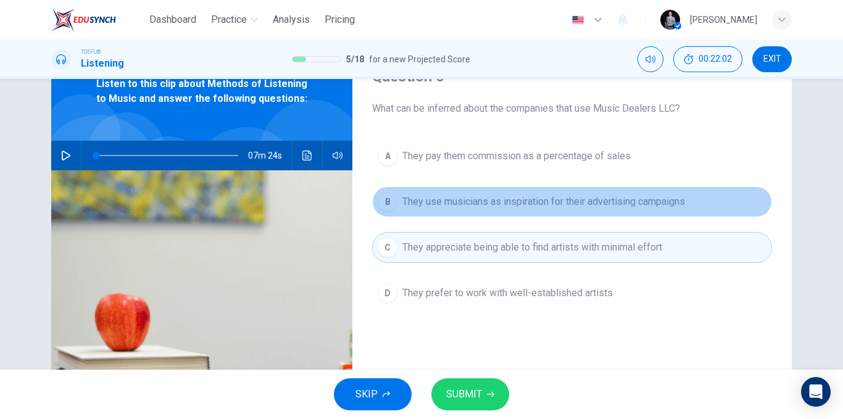
click at [632, 202] on span "They use musicians as inspiration for their advertising campaigns" at bounding box center [544, 201] width 283 height 15
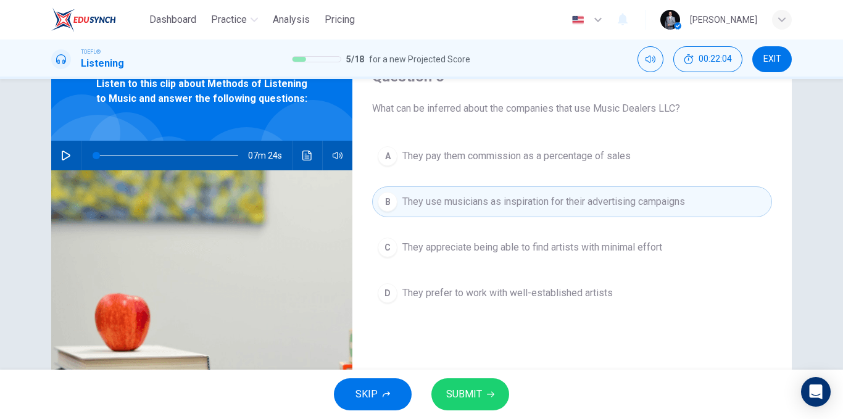
click at [485, 396] on button "SUBMIT" at bounding box center [471, 394] width 78 height 32
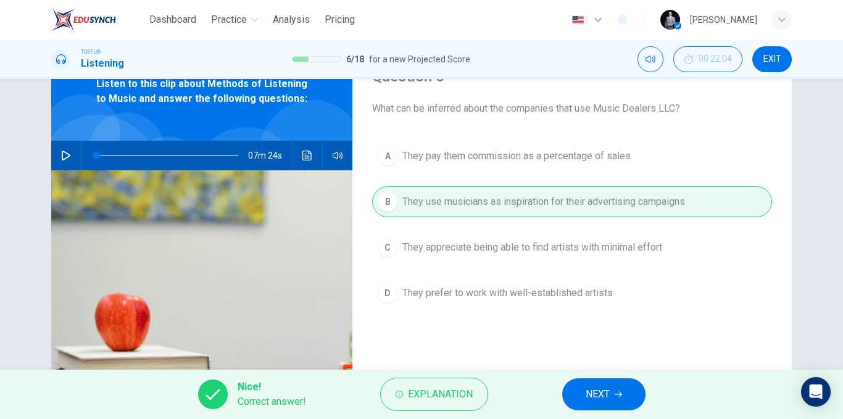
click at [587, 390] on span "NEXT" at bounding box center [598, 394] width 24 height 17
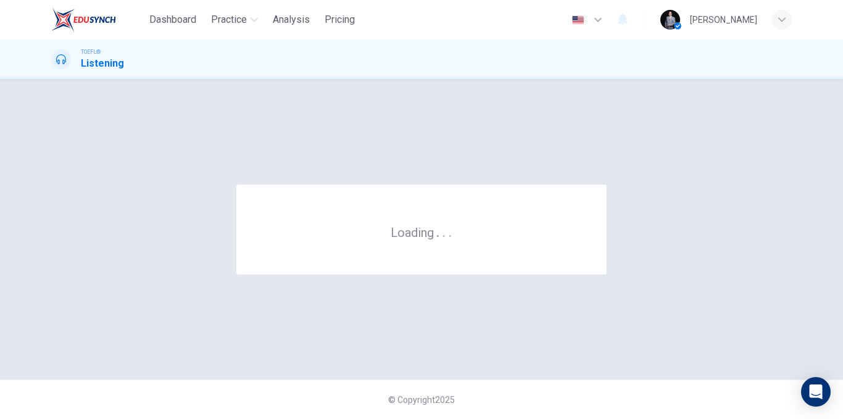
scroll to position [0, 0]
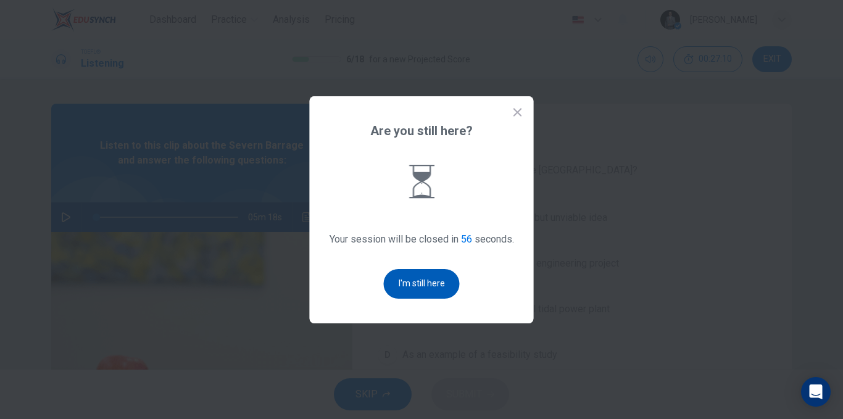
click at [393, 281] on button "I'm still here" at bounding box center [422, 284] width 76 height 30
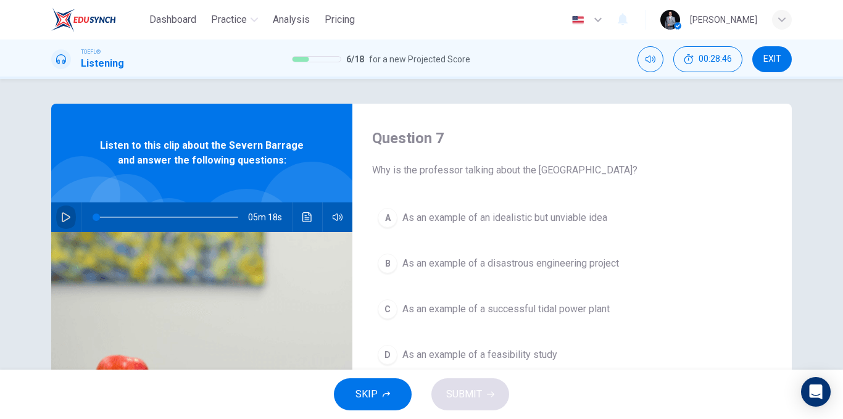
click at [65, 214] on icon "button" at bounding box center [66, 217] width 10 height 10
click at [299, 331] on img at bounding box center [201, 382] width 301 height 301
type input "0"
drag, startPoint x: 416, startPoint y: 176, endPoint x: 567, endPoint y: 173, distance: 151.3
click at [570, 172] on span "Why is the professor talking about the Severn Barrage?" at bounding box center [572, 170] width 400 height 15
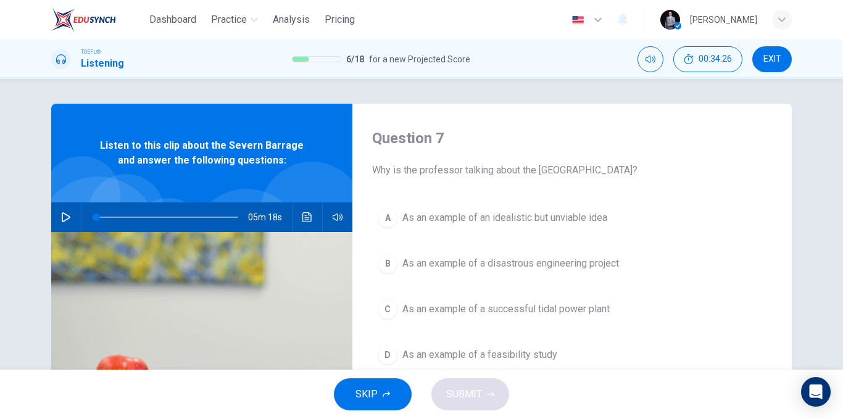
click at [587, 312] on span "As an example of a successful tidal power plant" at bounding box center [506, 309] width 207 height 15
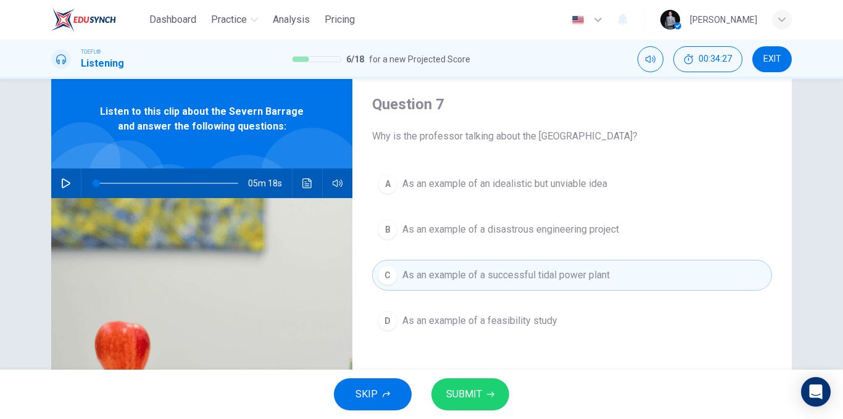
scroll to position [62, 0]
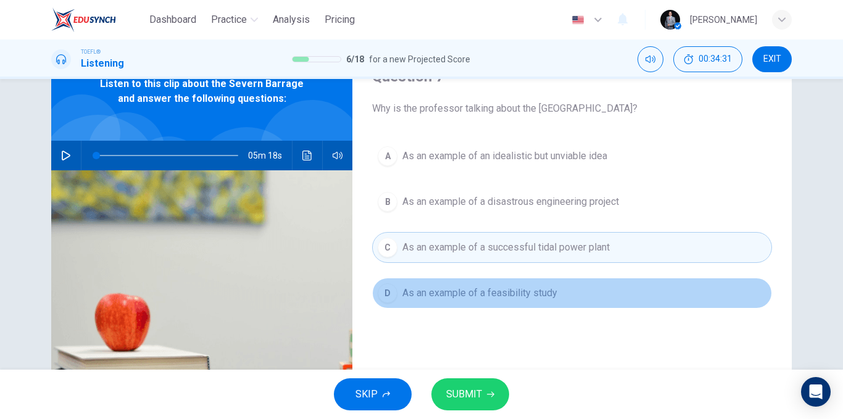
click at [538, 298] on span "As an example of a feasibility study" at bounding box center [480, 293] width 155 height 15
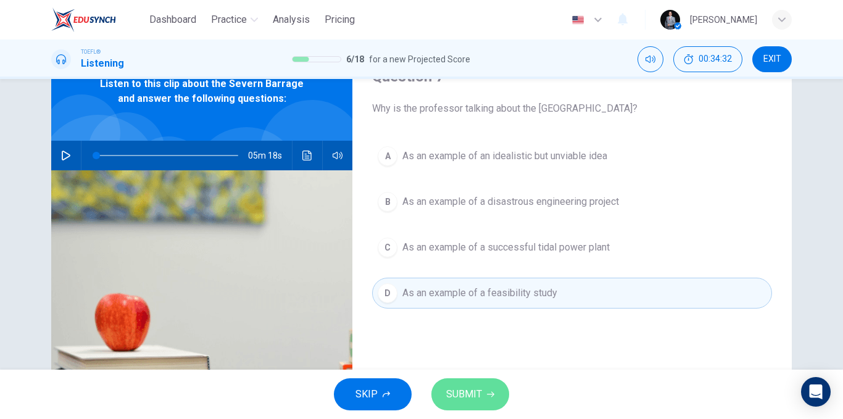
click at [474, 384] on button "SUBMIT" at bounding box center [471, 394] width 78 height 32
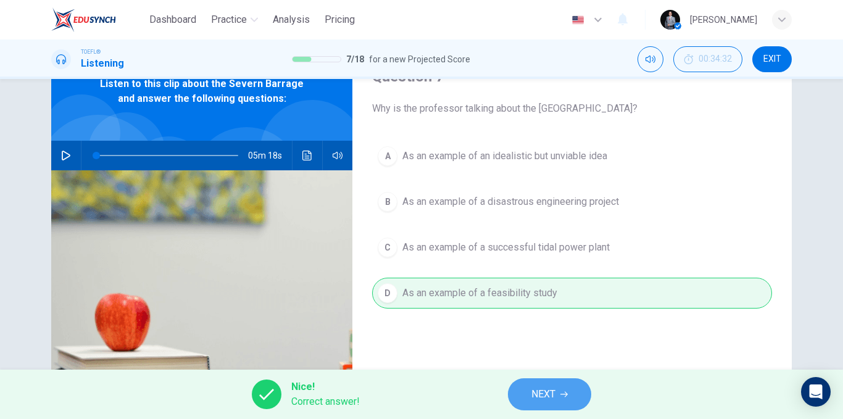
click at [540, 393] on span "NEXT" at bounding box center [544, 394] width 24 height 17
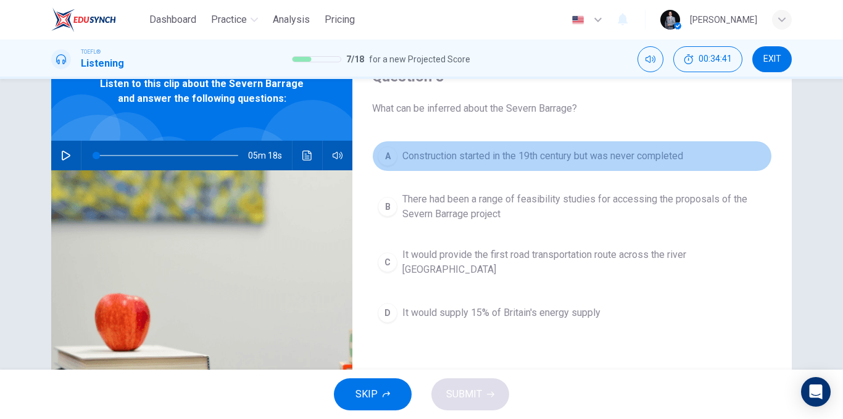
click at [483, 164] on button "A Construction started in the 19th century but was never completed" at bounding box center [572, 156] width 400 height 31
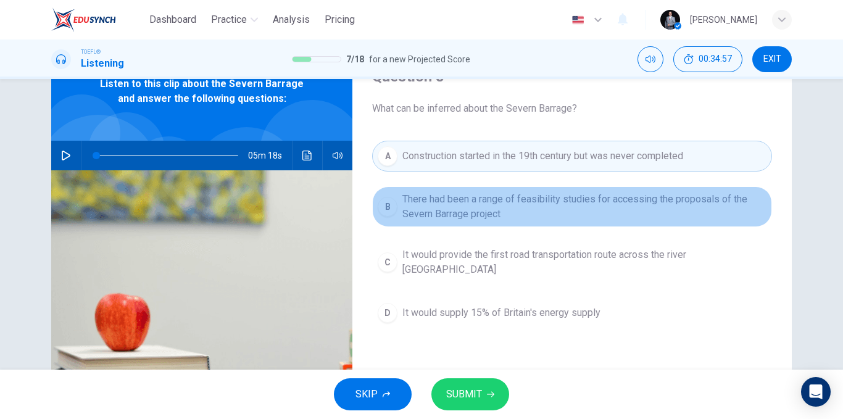
click at [516, 206] on span "There had been a range of feasibility studies for accessing the proposals of th…" at bounding box center [585, 207] width 364 height 30
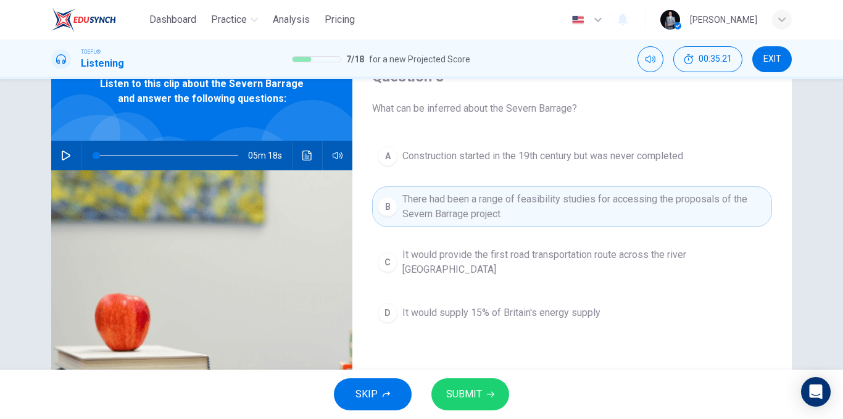
click at [489, 395] on icon "button" at bounding box center [490, 395] width 7 height 6
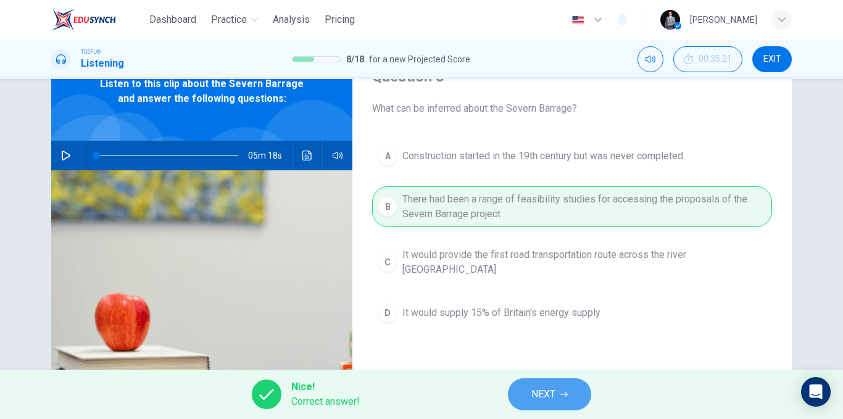
click at [545, 390] on span "NEXT" at bounding box center [544, 394] width 24 height 17
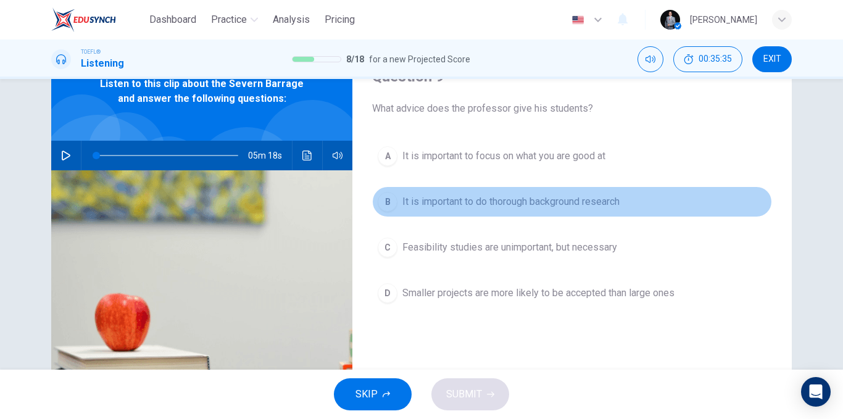
click at [609, 204] on span "It is important to do thorough background research" at bounding box center [511, 201] width 217 height 15
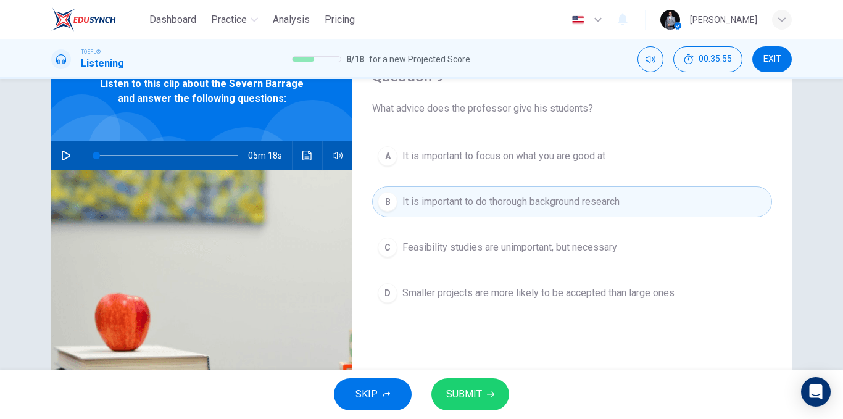
click at [494, 387] on button "SUBMIT" at bounding box center [471, 394] width 78 height 32
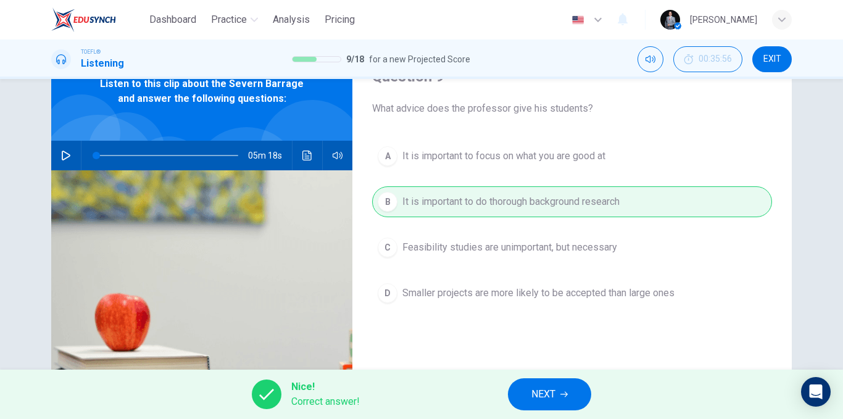
click at [548, 390] on span "NEXT" at bounding box center [544, 394] width 24 height 17
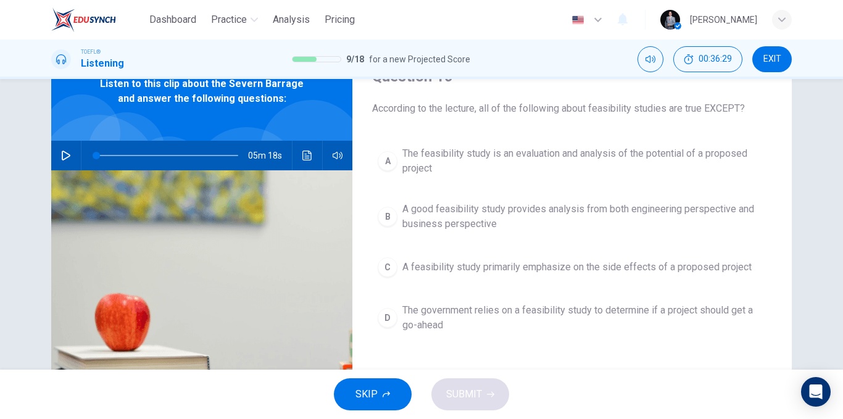
click at [646, 271] on span "A feasibility study primarily emphasize on the side effects of a proposed proje…" at bounding box center [577, 267] width 349 height 15
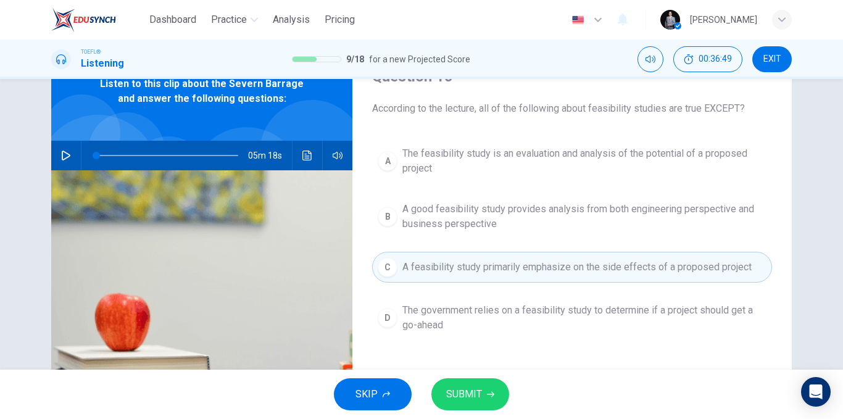
click at [488, 385] on button "SUBMIT" at bounding box center [471, 394] width 78 height 32
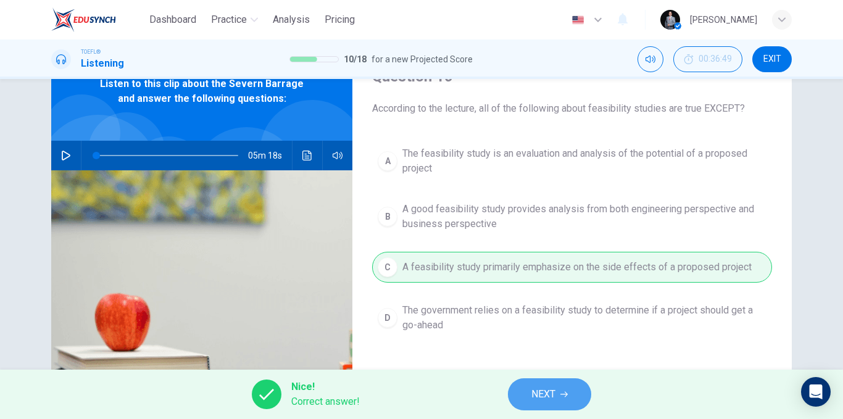
click at [554, 385] on button "NEXT" at bounding box center [549, 394] width 83 height 32
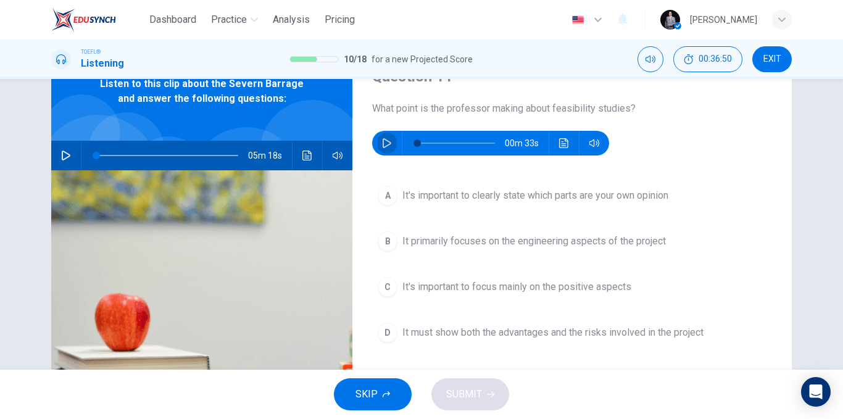
click at [386, 146] on icon "button" at bounding box center [387, 143] width 10 height 10
type input "0"
click at [546, 336] on span "It must show both the advantages and the risks involved in the project" at bounding box center [553, 332] width 301 height 15
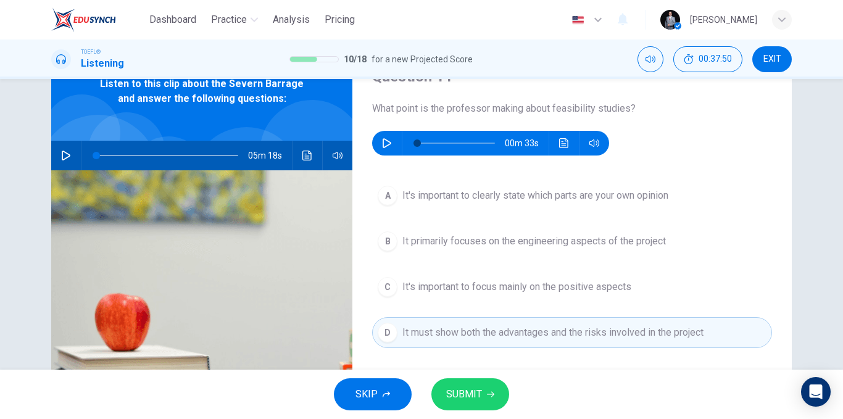
click at [485, 401] on button "SUBMIT" at bounding box center [471, 394] width 78 height 32
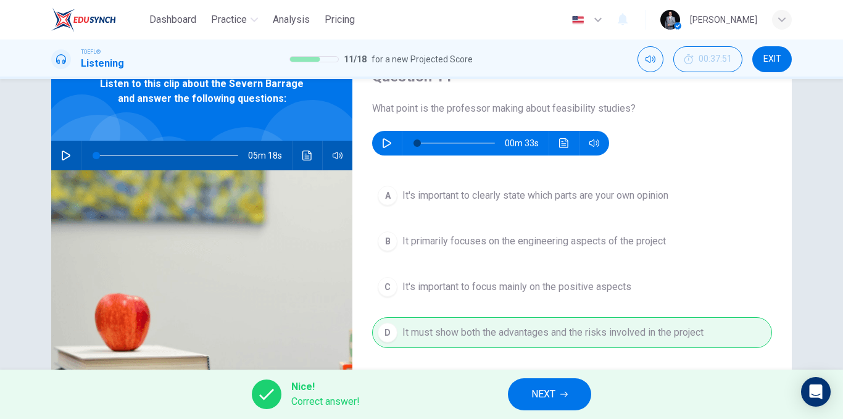
click at [561, 391] on icon "button" at bounding box center [564, 394] width 7 height 7
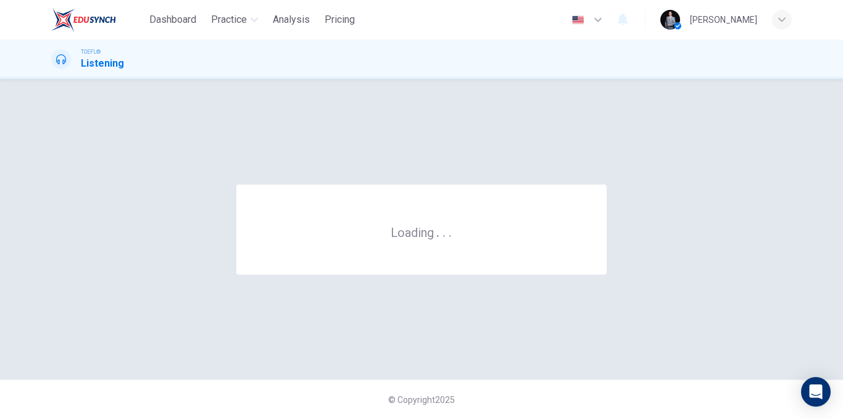
scroll to position [0, 0]
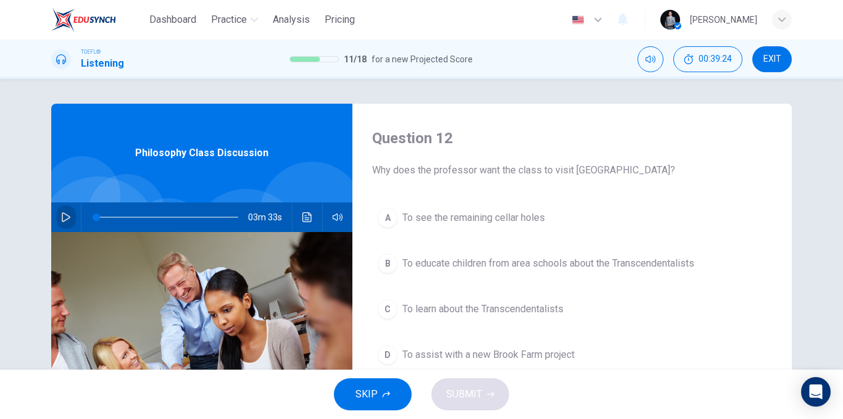
click at [64, 224] on button "button" at bounding box center [66, 218] width 20 height 30
type input "0"
drag, startPoint x: 580, startPoint y: 173, endPoint x: 630, endPoint y: 168, distance: 50.9
click at [630, 168] on span "Why does the professor want the class to visit Brook Farm?" at bounding box center [572, 170] width 400 height 15
click at [547, 219] on button "A To see the remaining cellar holes" at bounding box center [572, 218] width 400 height 31
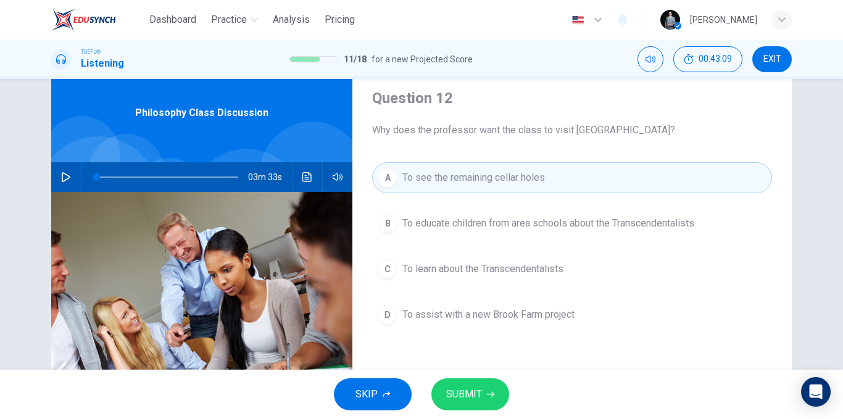
scroll to position [62, 0]
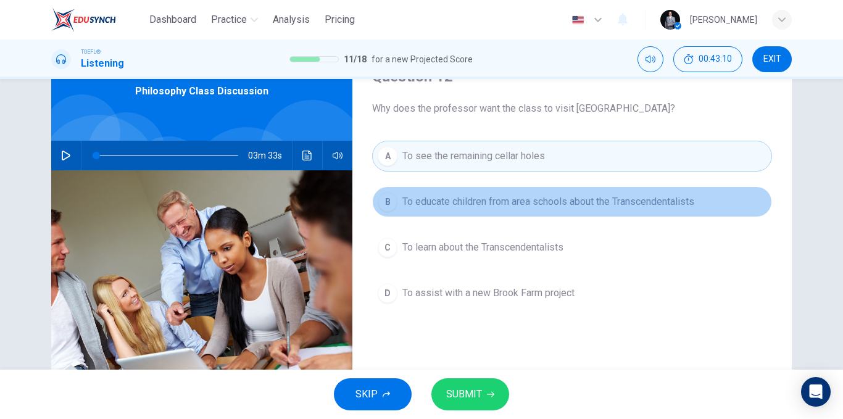
click at [550, 202] on span "To educate children from area schools about the Transcendentalists" at bounding box center [549, 201] width 292 height 15
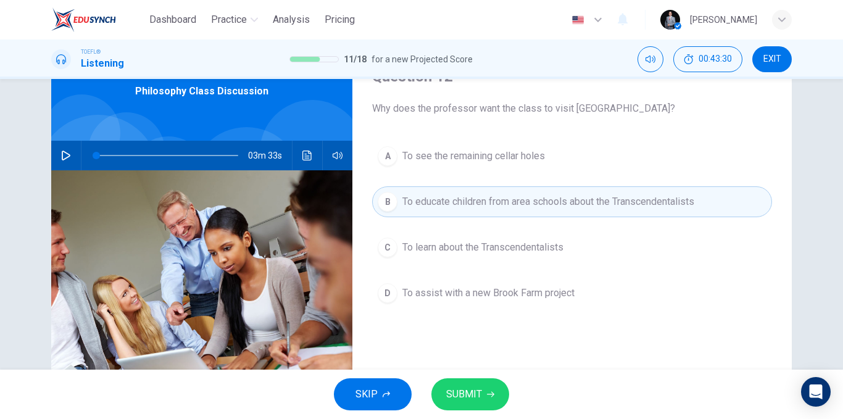
click at [496, 389] on button "SUBMIT" at bounding box center [471, 394] width 78 height 32
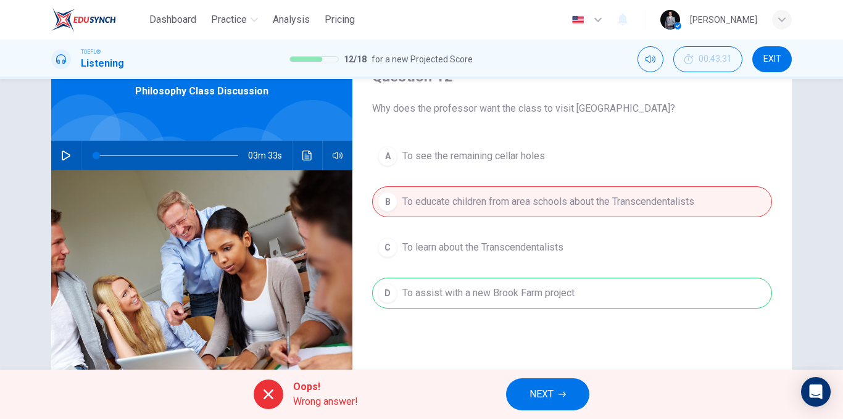
click at [530, 395] on span "NEXT" at bounding box center [542, 394] width 24 height 17
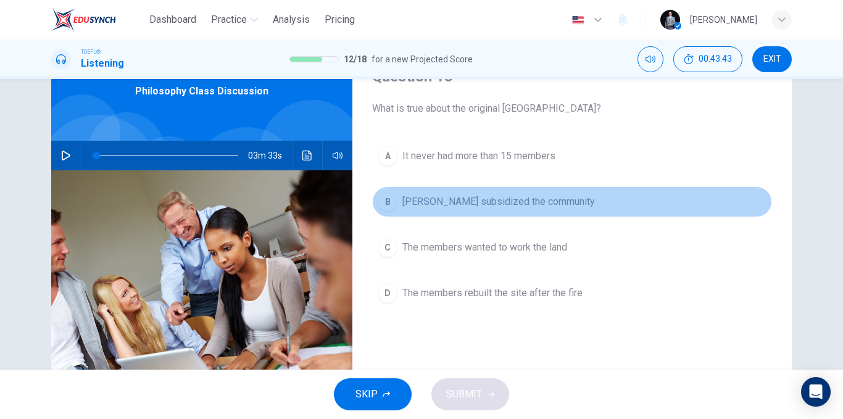
click at [554, 209] on span "Nathaniel Hawthorne subsidized the community" at bounding box center [499, 201] width 193 height 15
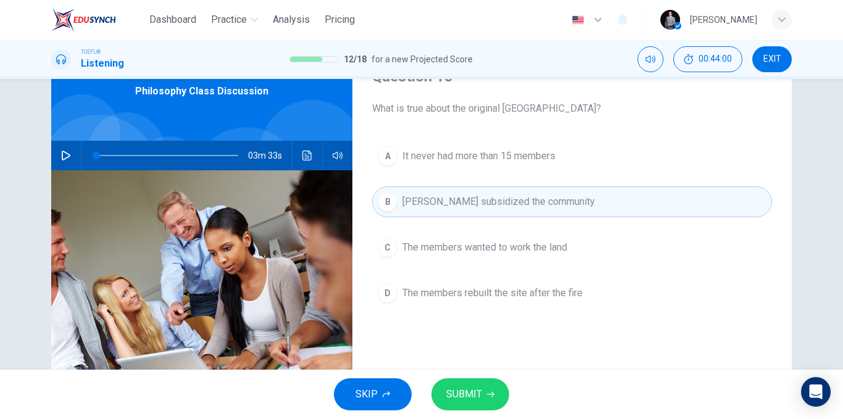
click at [467, 388] on span "SUBMIT" at bounding box center [464, 394] width 36 height 17
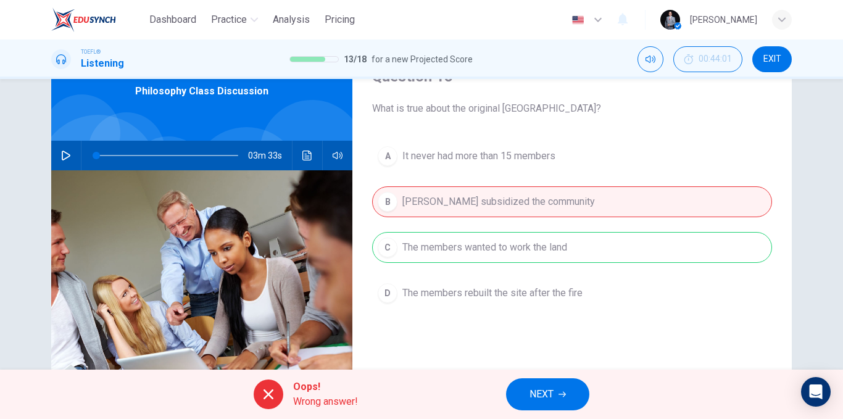
click at [541, 387] on span "NEXT" at bounding box center [542, 394] width 24 height 17
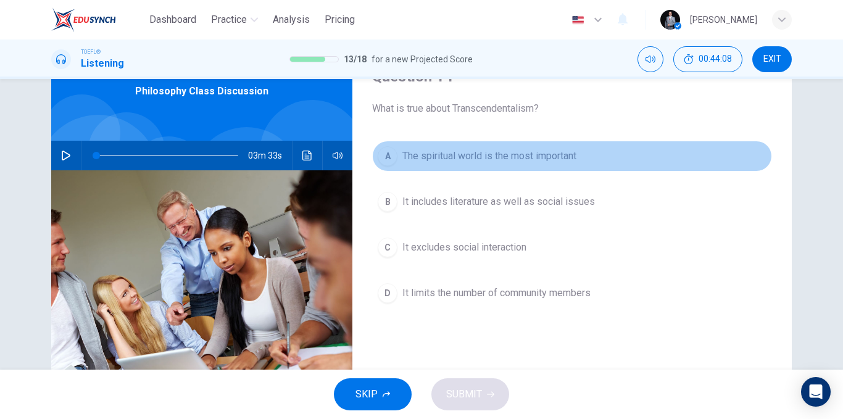
click at [538, 161] on span "The spiritual world is the most important" at bounding box center [490, 156] width 174 height 15
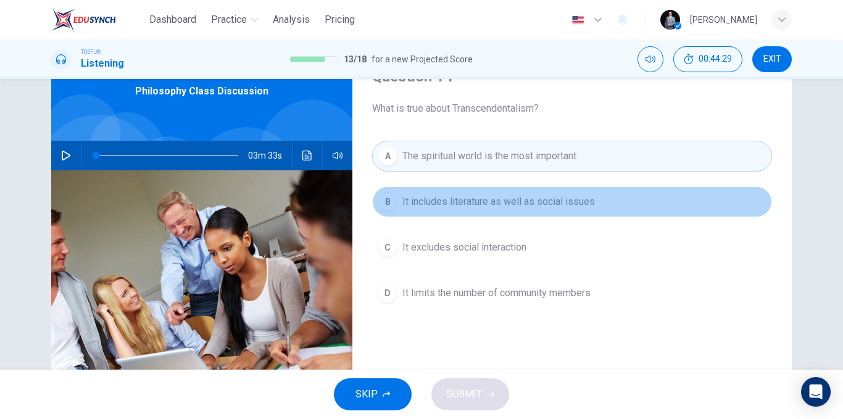
click at [529, 204] on span "It includes literature as well as social issues" at bounding box center [499, 201] width 193 height 15
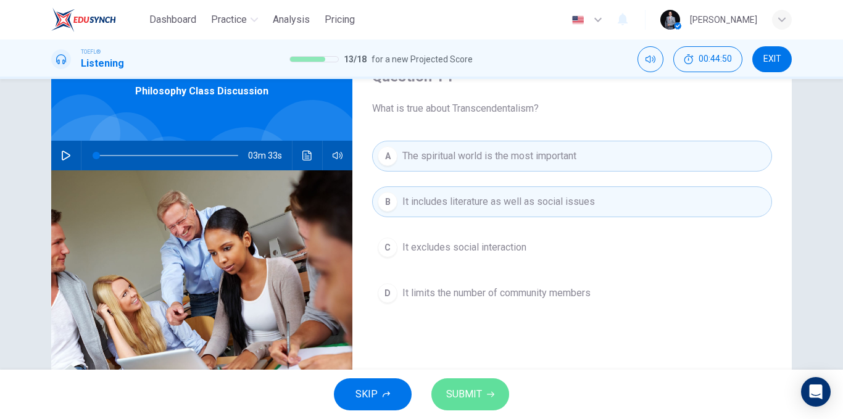
click at [478, 388] on span "SUBMIT" at bounding box center [464, 394] width 36 height 17
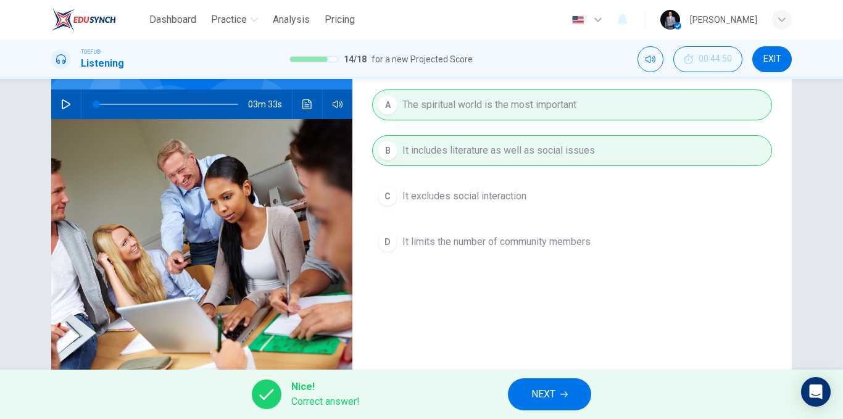
scroll to position [123, 0]
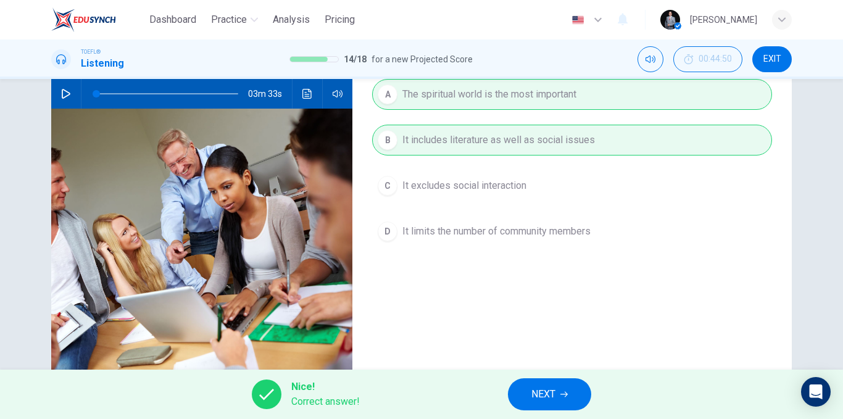
click at [537, 397] on span "NEXT" at bounding box center [544, 394] width 24 height 17
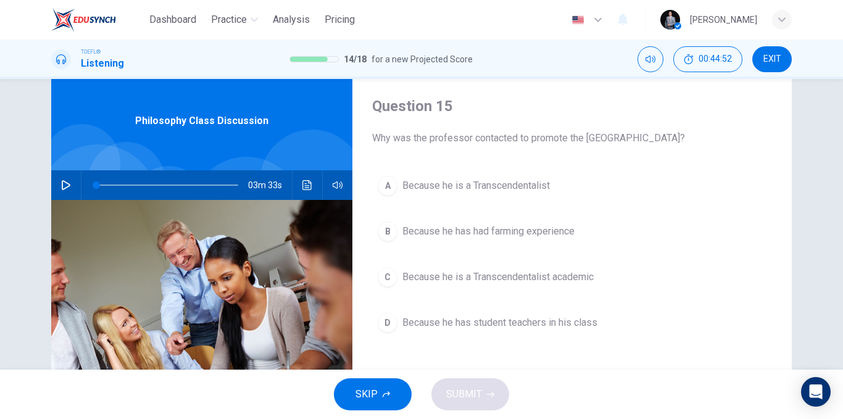
scroll to position [62, 0]
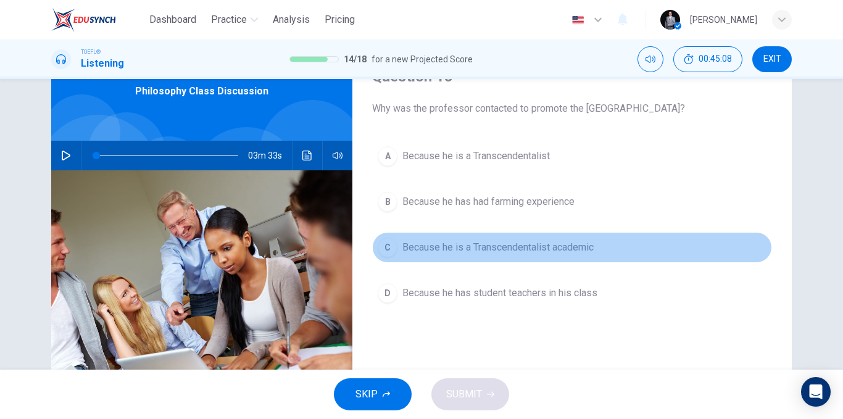
click at [538, 245] on span "Because he is a Transcendentalist academic" at bounding box center [498, 247] width 191 height 15
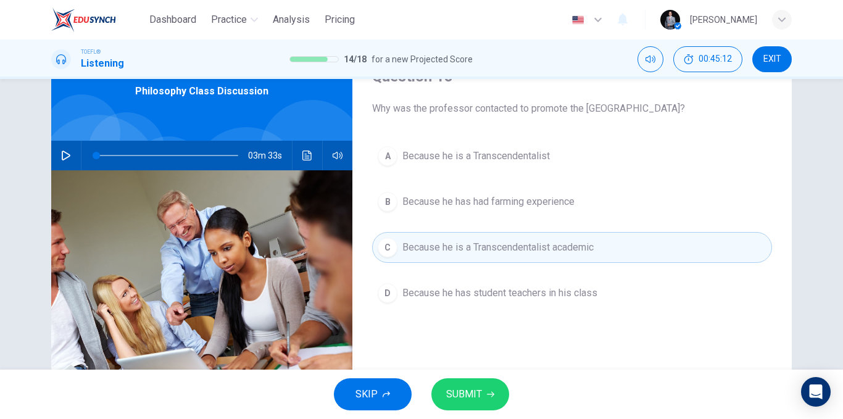
click at [485, 387] on button "SUBMIT" at bounding box center [471, 394] width 78 height 32
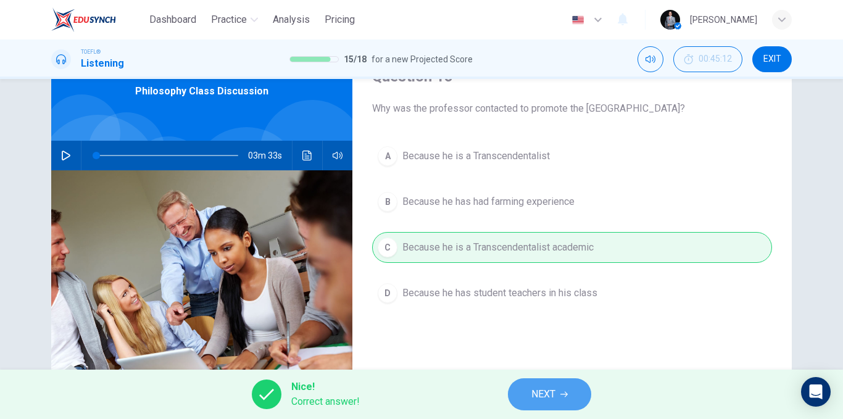
click at [528, 387] on button "NEXT" at bounding box center [549, 394] width 83 height 32
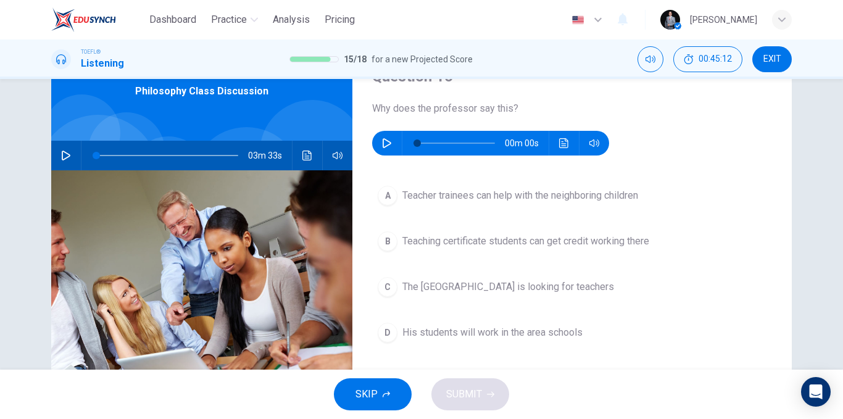
click at [382, 137] on button "button" at bounding box center [387, 143] width 20 height 25
click at [585, 197] on span "Teacher trainees can help with the neighboring children" at bounding box center [521, 195] width 236 height 15
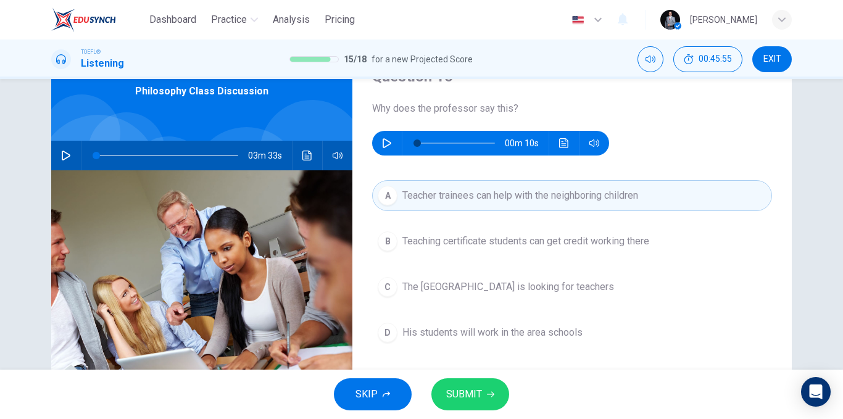
click at [387, 136] on button "button" at bounding box center [387, 143] width 20 height 25
type input "0"
click at [493, 399] on button "SUBMIT" at bounding box center [471, 394] width 78 height 32
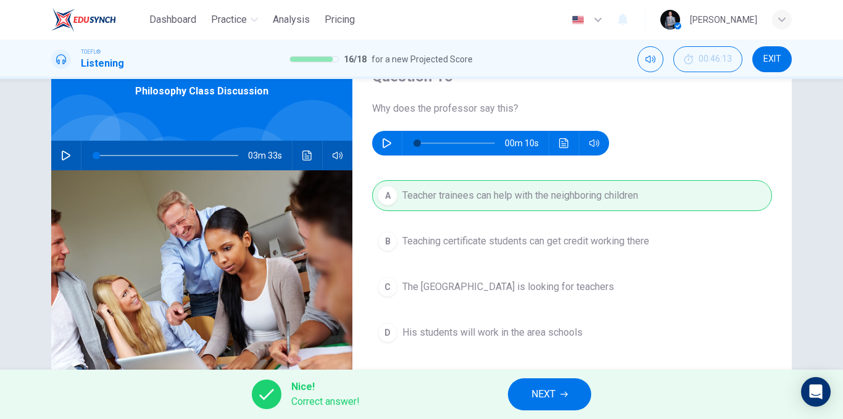
drag, startPoint x: 546, startPoint y: 395, endPoint x: 541, endPoint y: 386, distance: 10.5
click at [546, 395] on span "NEXT" at bounding box center [544, 394] width 24 height 17
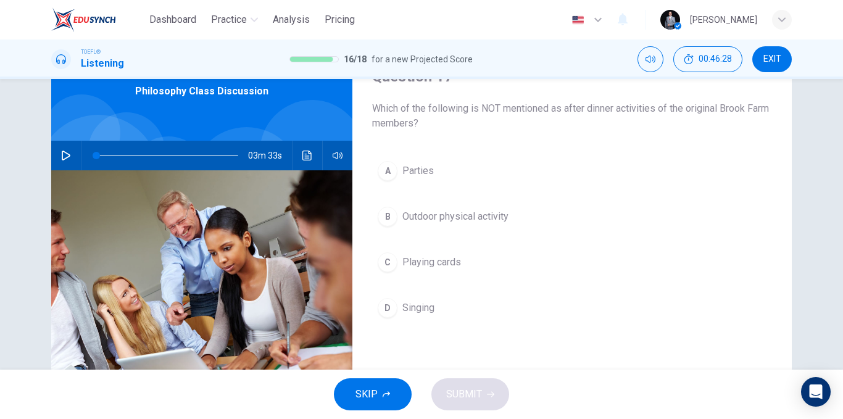
click at [445, 262] on span "Playing cards" at bounding box center [432, 262] width 59 height 15
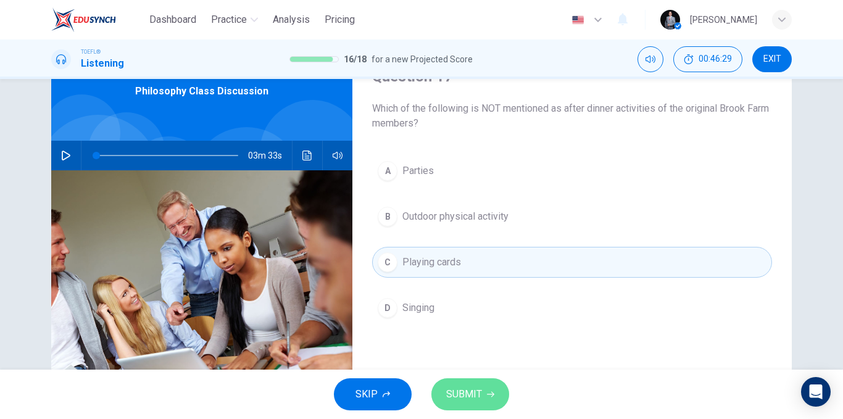
click at [472, 396] on span "SUBMIT" at bounding box center [464, 394] width 36 height 17
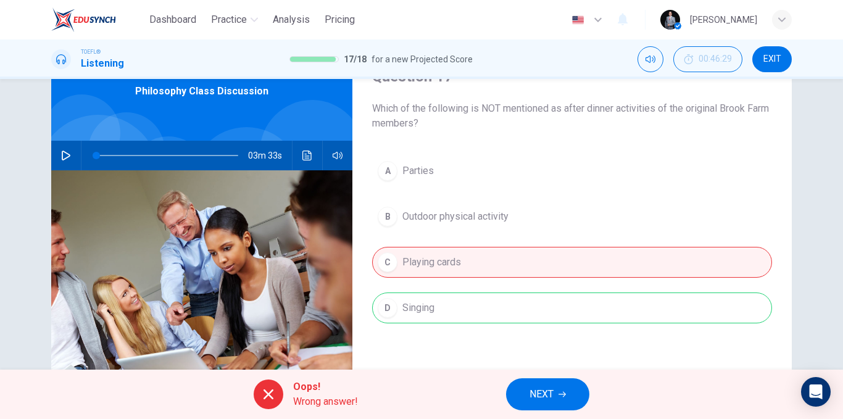
click at [530, 390] on span "NEXT" at bounding box center [542, 394] width 24 height 17
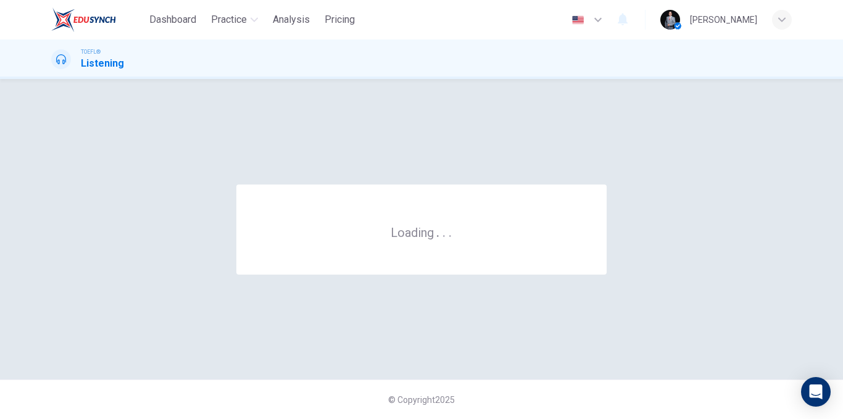
scroll to position [0, 0]
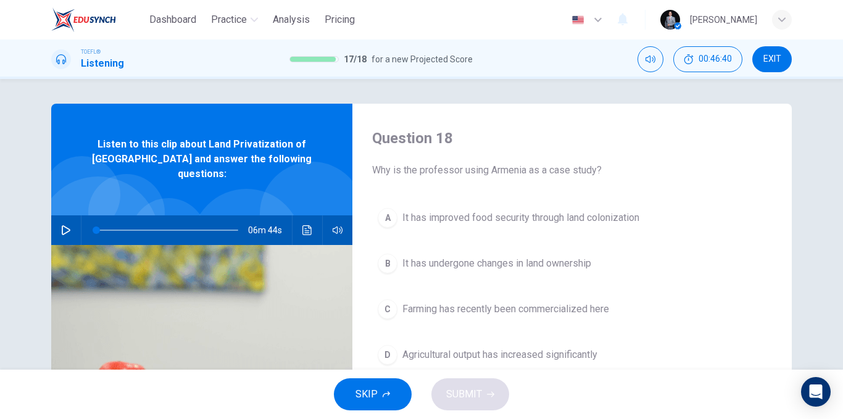
click at [61, 225] on icon "button" at bounding box center [66, 230] width 10 height 10
click at [72, 219] on button "button" at bounding box center [66, 230] width 20 height 30
click at [65, 225] on icon "button" at bounding box center [66, 230] width 10 height 10
click at [104, 227] on span at bounding box center [107, 230] width 7 height 7
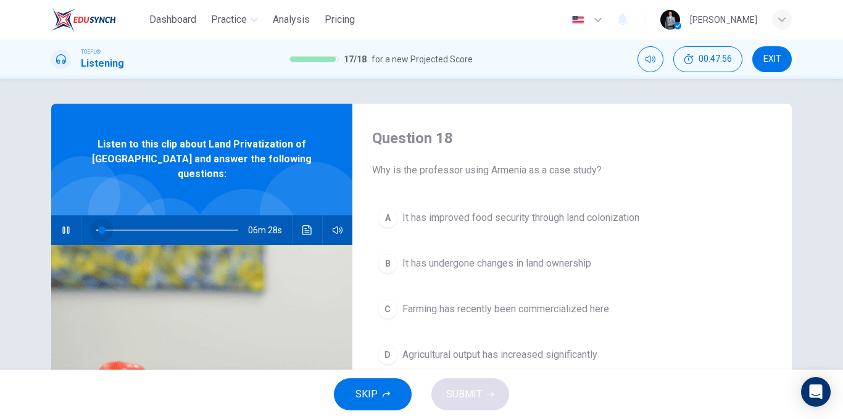
click at [99, 227] on span at bounding box center [101, 230] width 7 height 7
click at [99, 227] on span at bounding box center [102, 230] width 7 height 7
click at [98, 227] on span at bounding box center [100, 230] width 7 height 7
click at [493, 217] on span "It has improved food security through land colonization" at bounding box center [521, 218] width 237 height 15
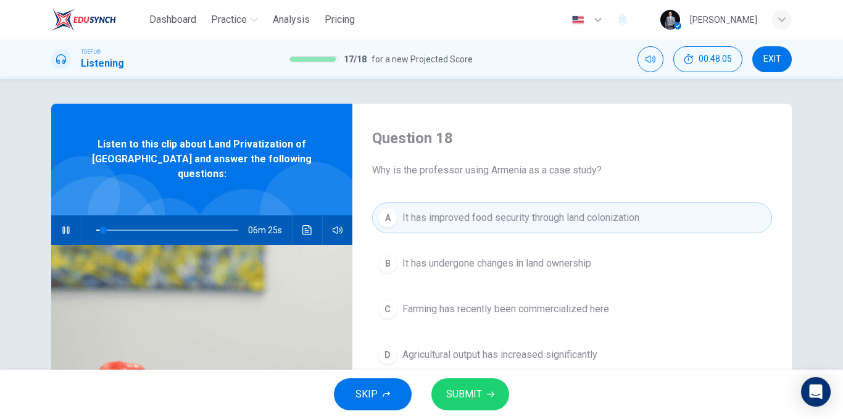
click at [484, 387] on button "SUBMIT" at bounding box center [471, 394] width 78 height 32
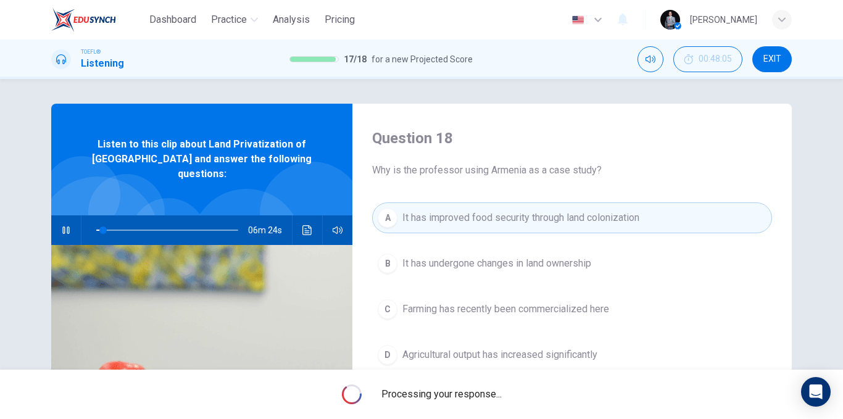
type input "5"
